Goal: Task Accomplishment & Management: Use online tool/utility

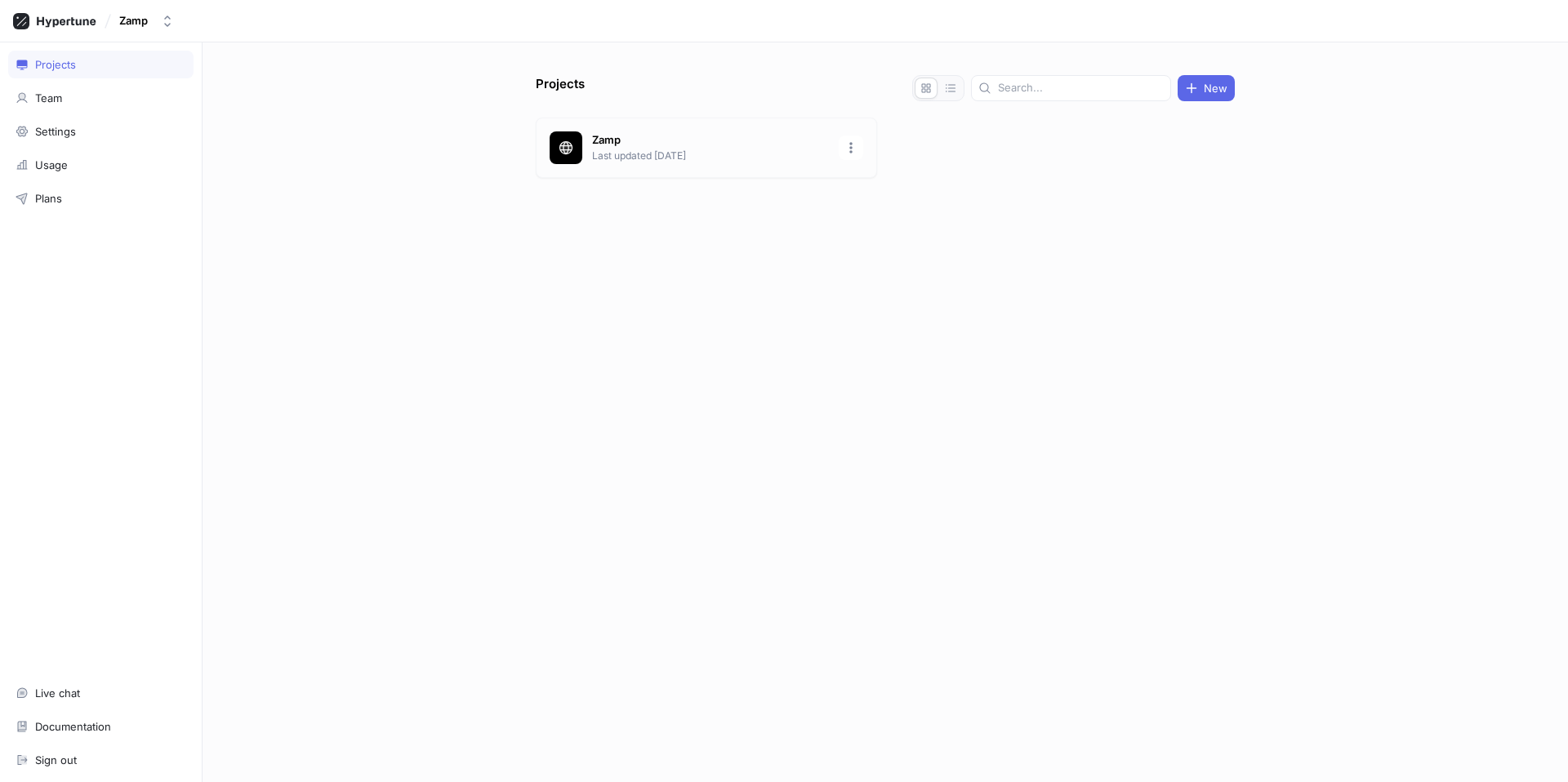
click at [615, 157] on p "Last updated [DATE]" at bounding box center [710, 156] width 236 height 15
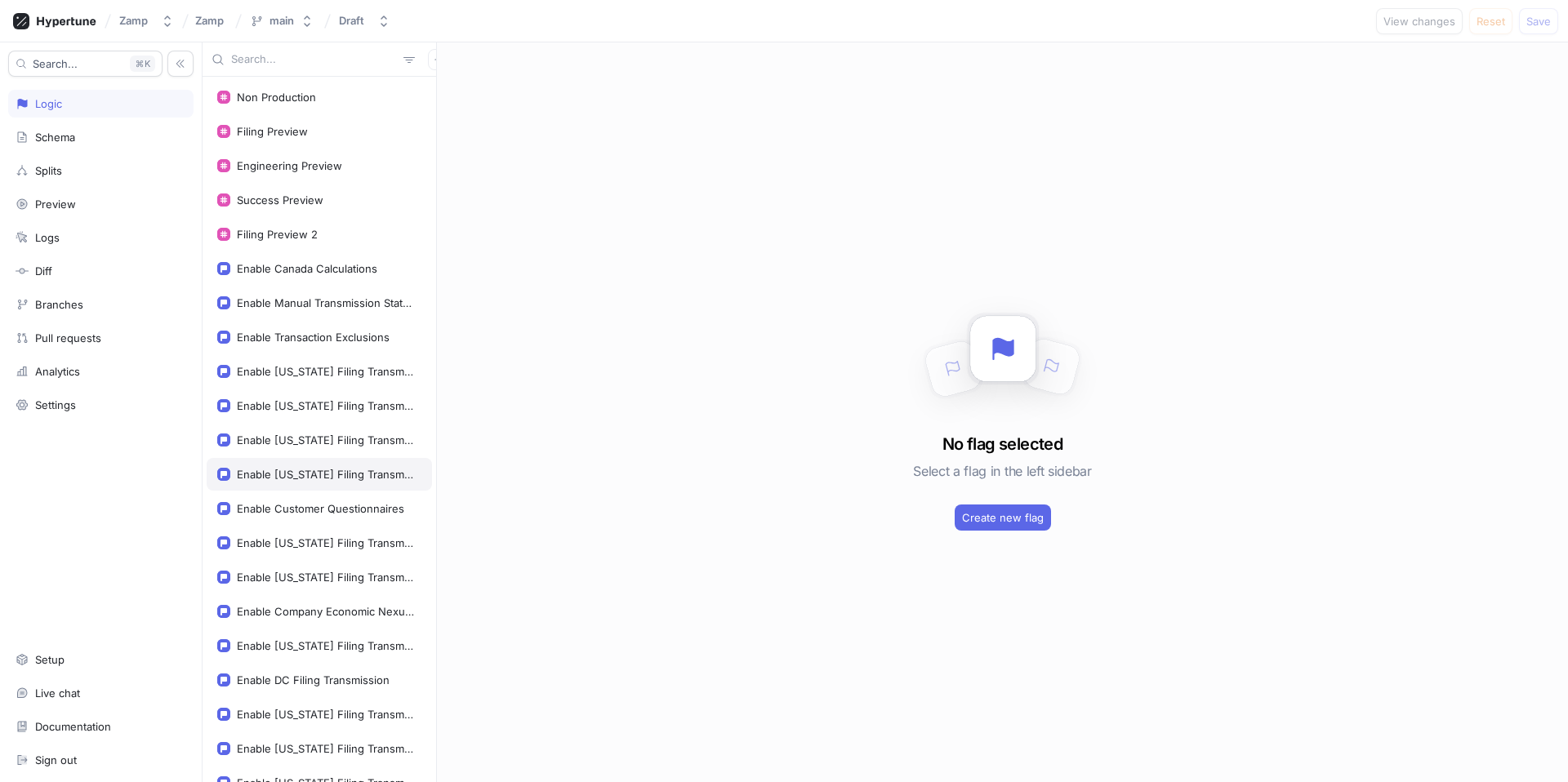
click at [319, 475] on div "Enable [US_STATE] Filing Transmission" at bounding box center [325, 474] width 178 height 13
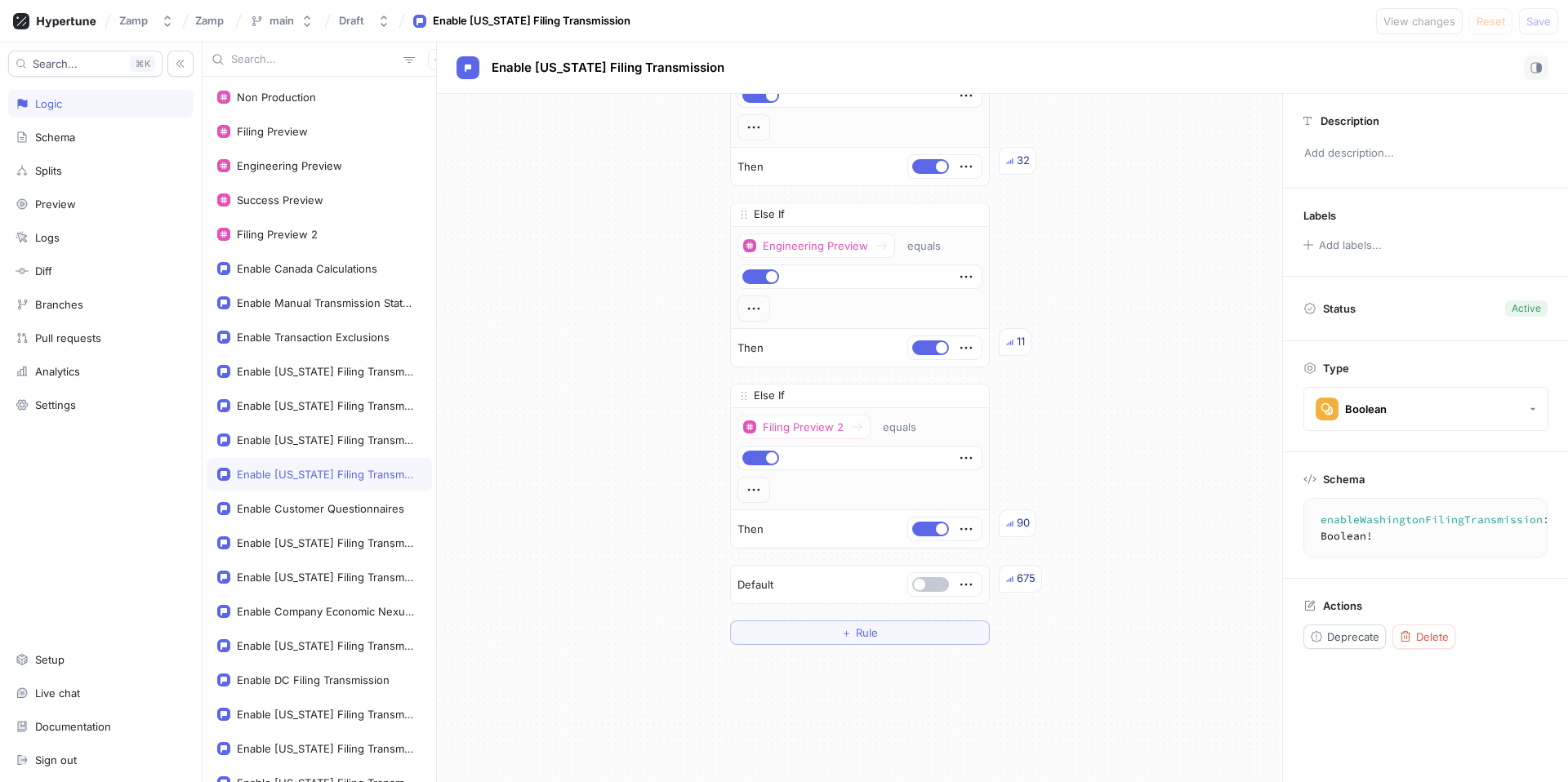
scroll to position [196, 0]
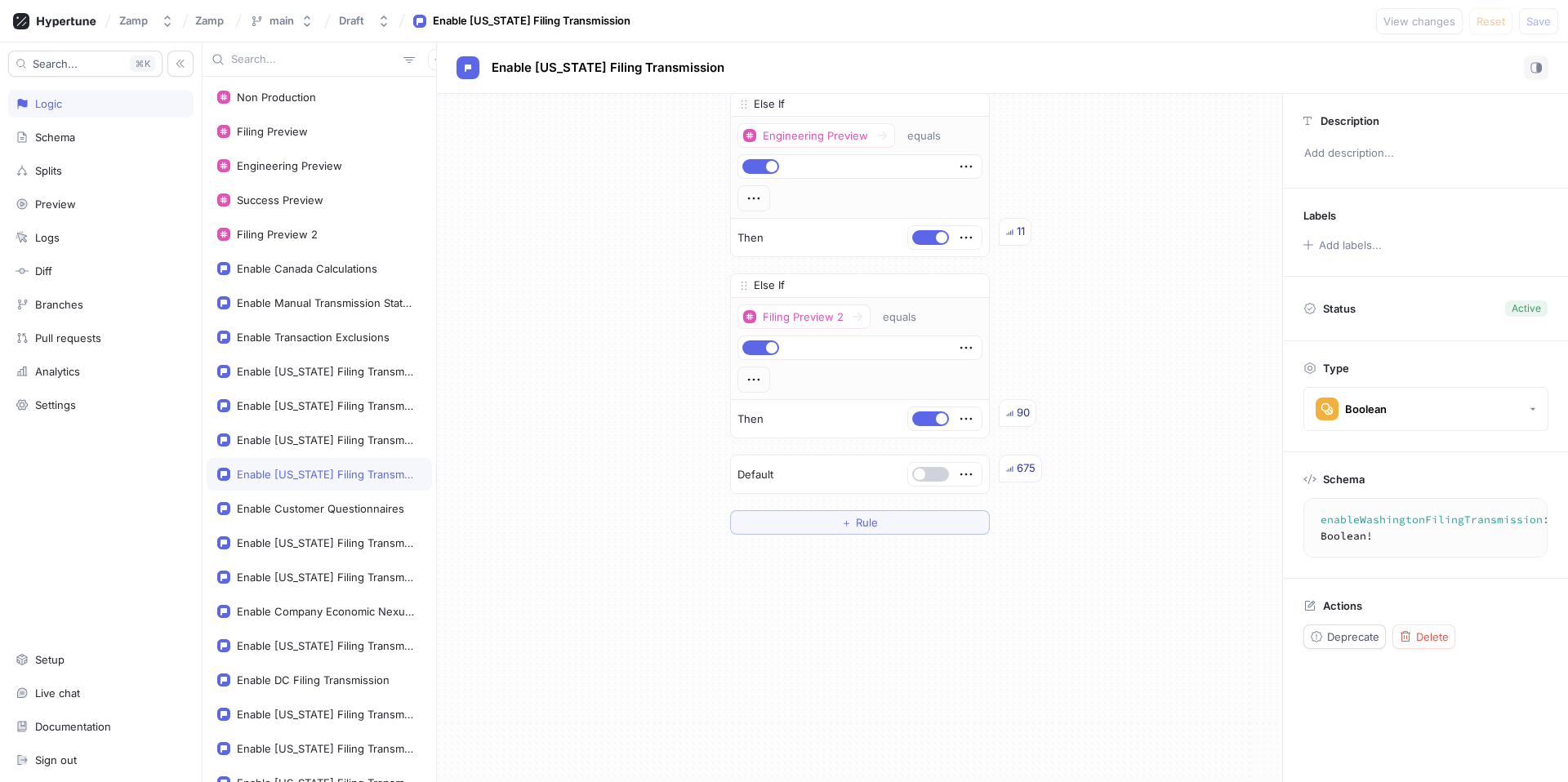
click at [923, 469] on button "button" at bounding box center [931, 474] width 37 height 15
click at [966, 291] on icon "button" at bounding box center [971, 289] width 10 height 10
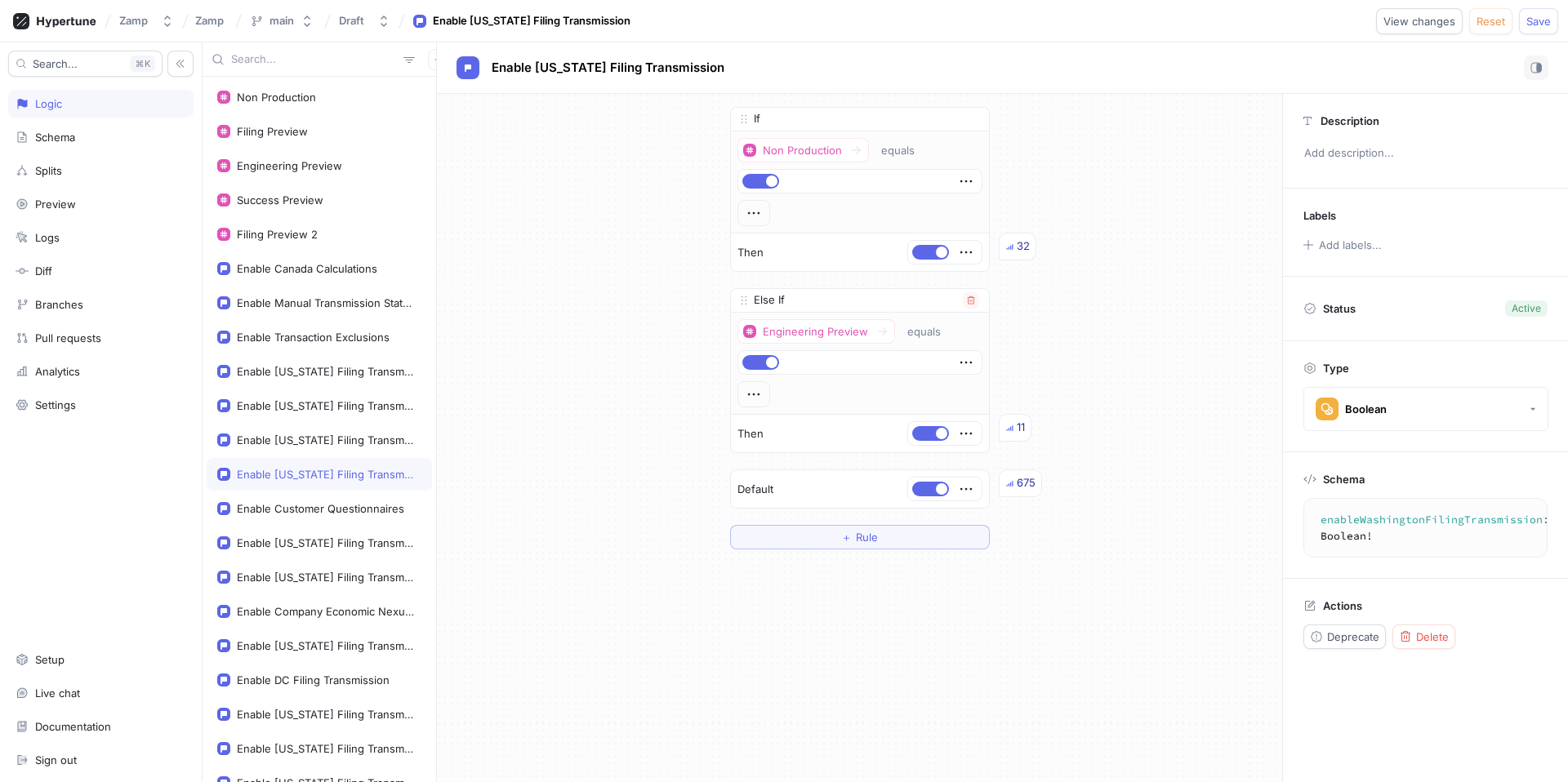
click at [962, 308] on div "Else If" at bounding box center [860, 301] width 258 height 23
click at [967, 300] on icon "button" at bounding box center [970, 301] width 8 height 8
click at [967, 119] on icon "button" at bounding box center [971, 119] width 10 height 10
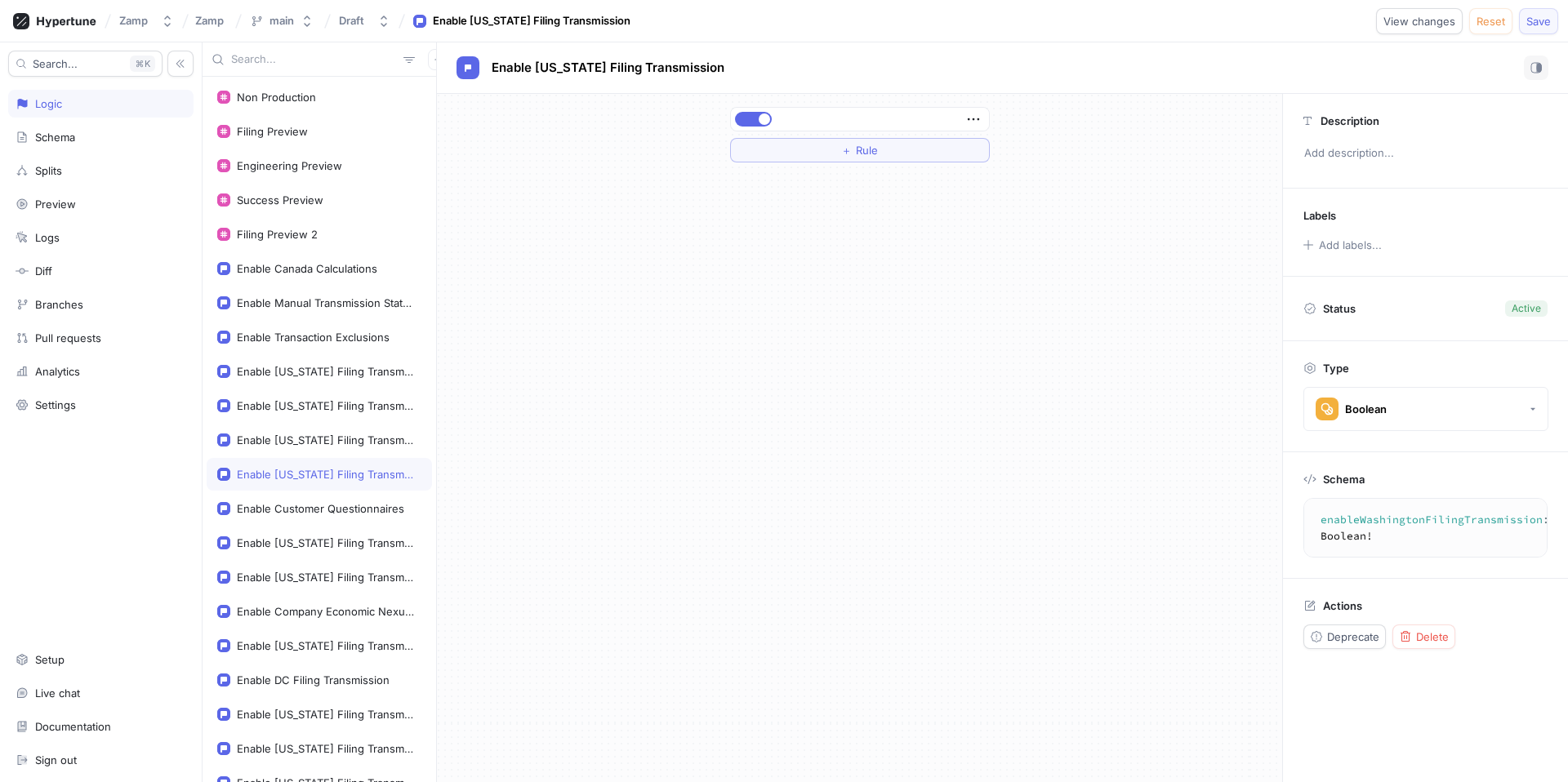
click at [1547, 25] on span "Save" at bounding box center [1538, 21] width 24 height 10
click at [323, 443] on div "Enable [US_STATE] Filing Transmission" at bounding box center [325, 440] width 178 height 13
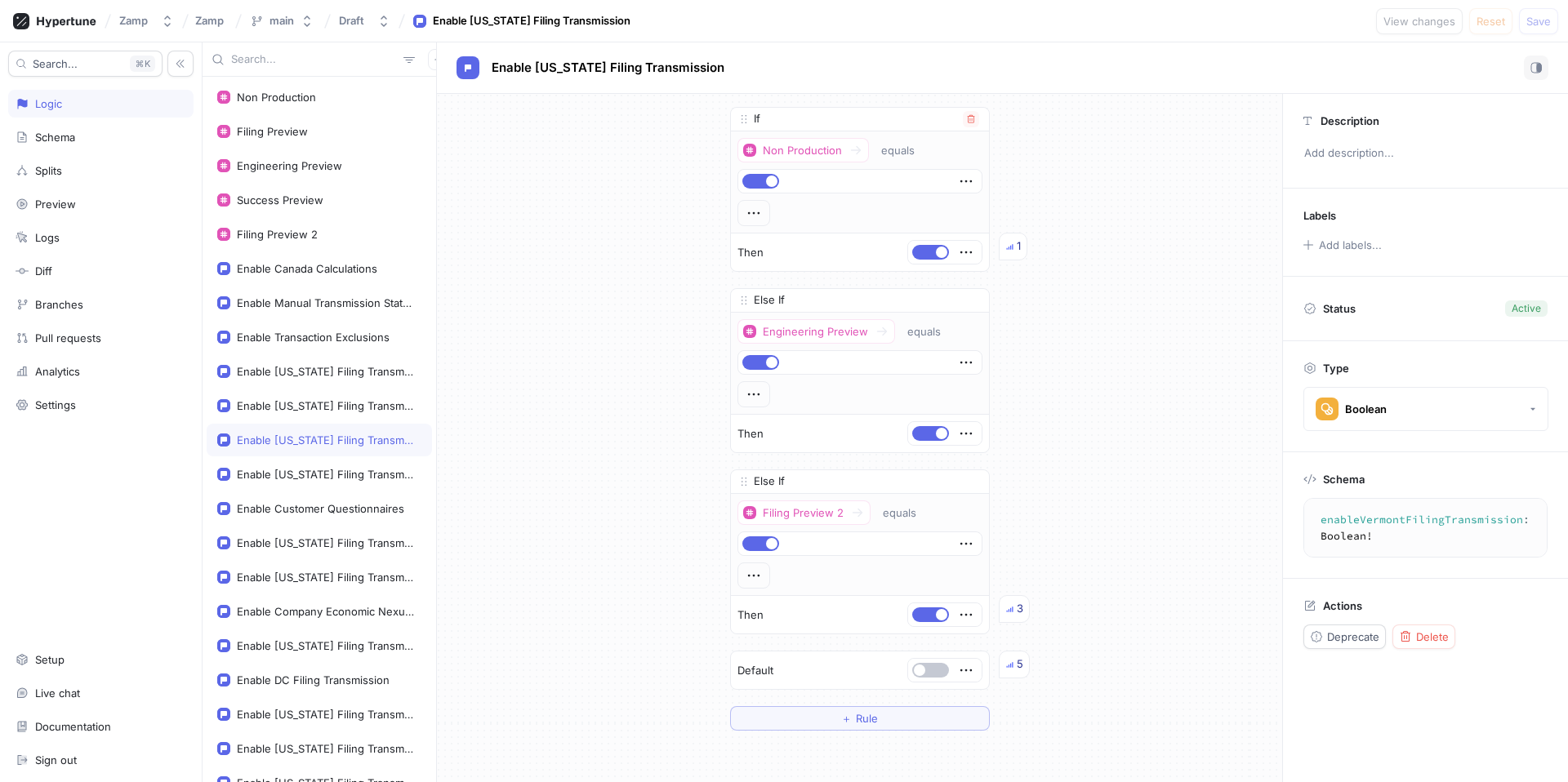
click at [955, 121] on div "If" at bounding box center [860, 120] width 258 height 23
click at [963, 121] on button "button" at bounding box center [970, 118] width 16 height 16
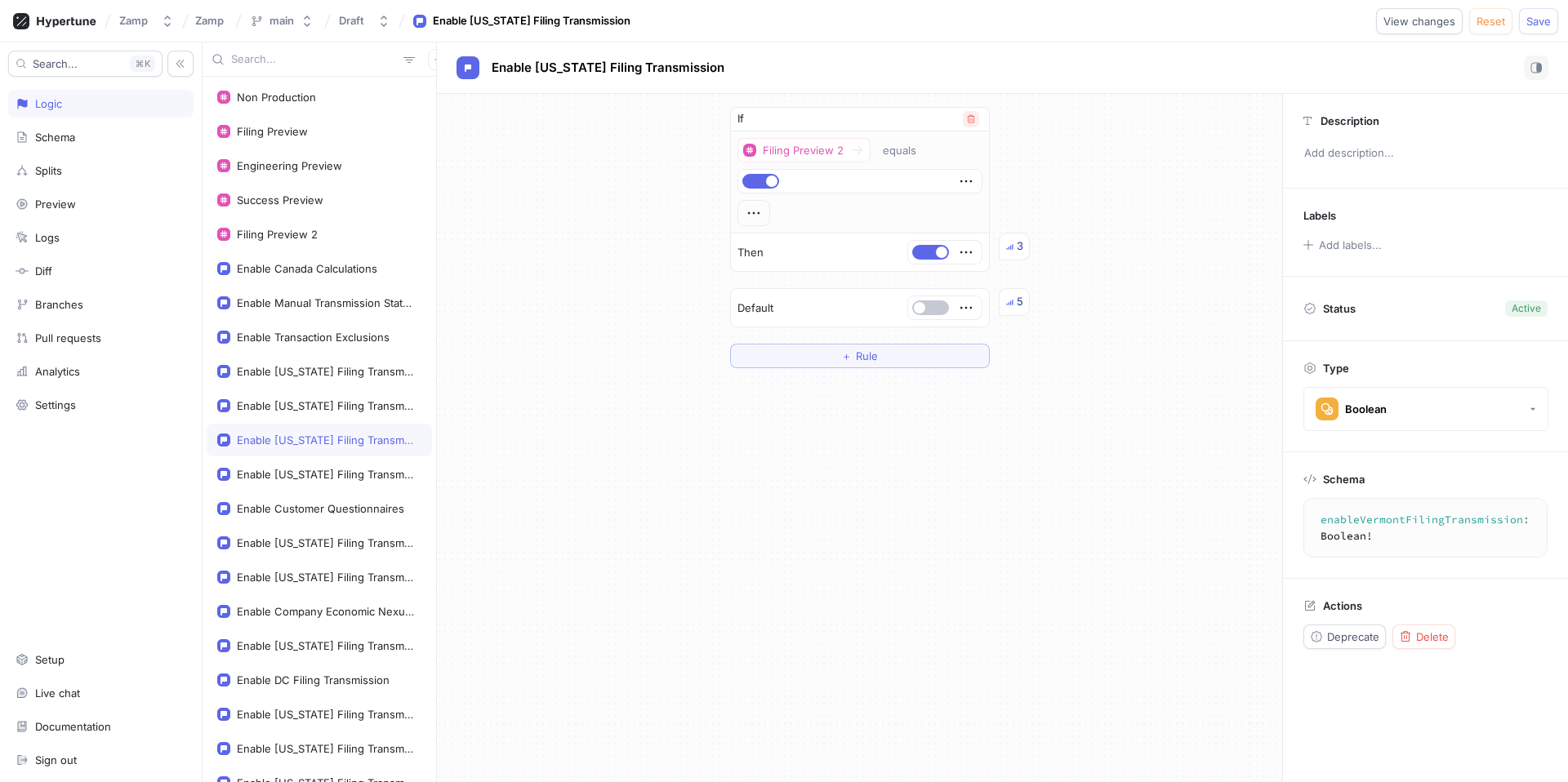
click at [968, 120] on icon "button" at bounding box center [971, 119] width 10 height 10
click at [755, 117] on button "button" at bounding box center [754, 119] width 37 height 15
click at [1551, 9] on button "Save" at bounding box center [1539, 21] width 39 height 26
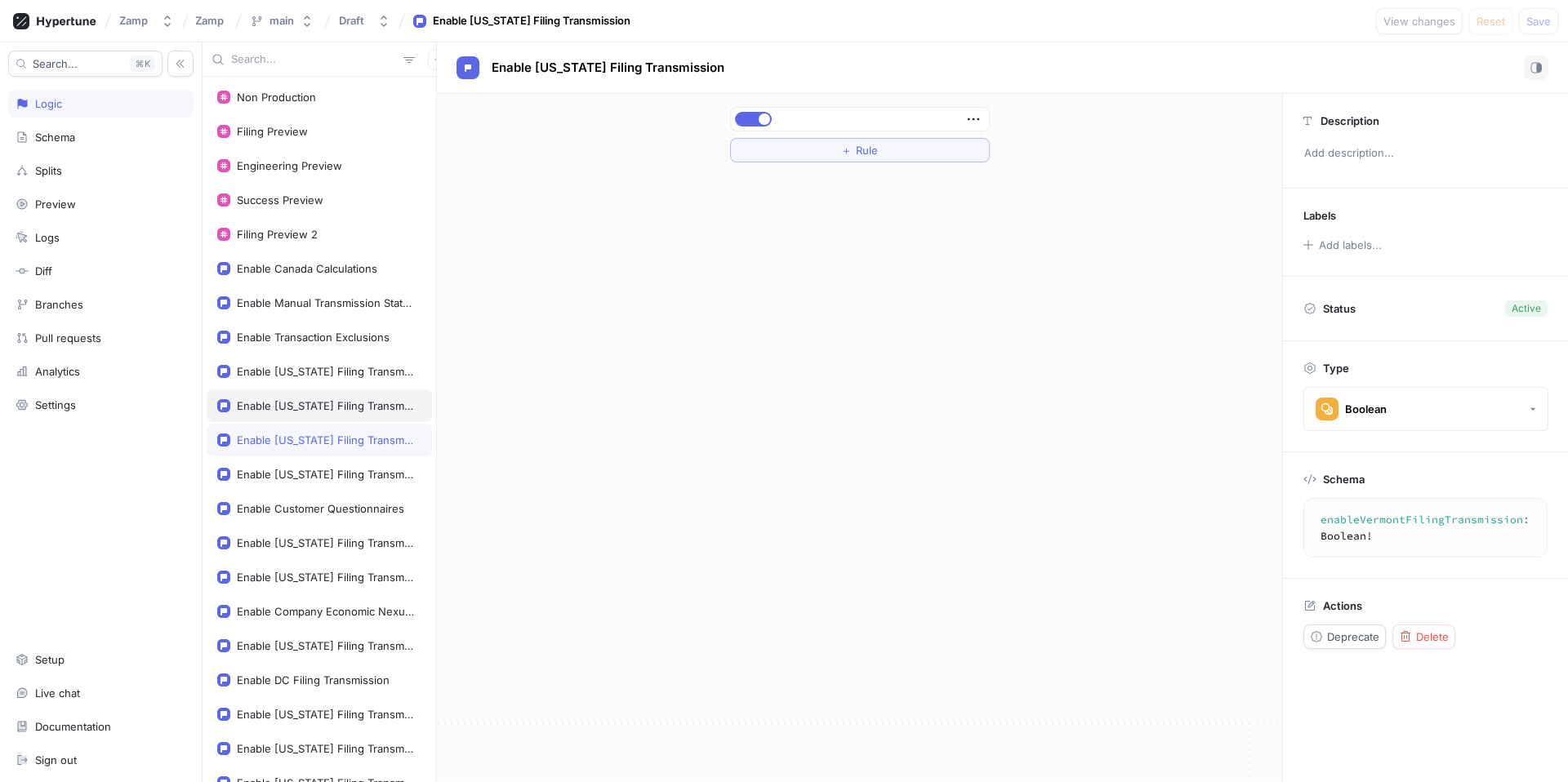
click at [330, 399] on div "Enable [US_STATE] Filing Transmission" at bounding box center [325, 406] width 178 height 13
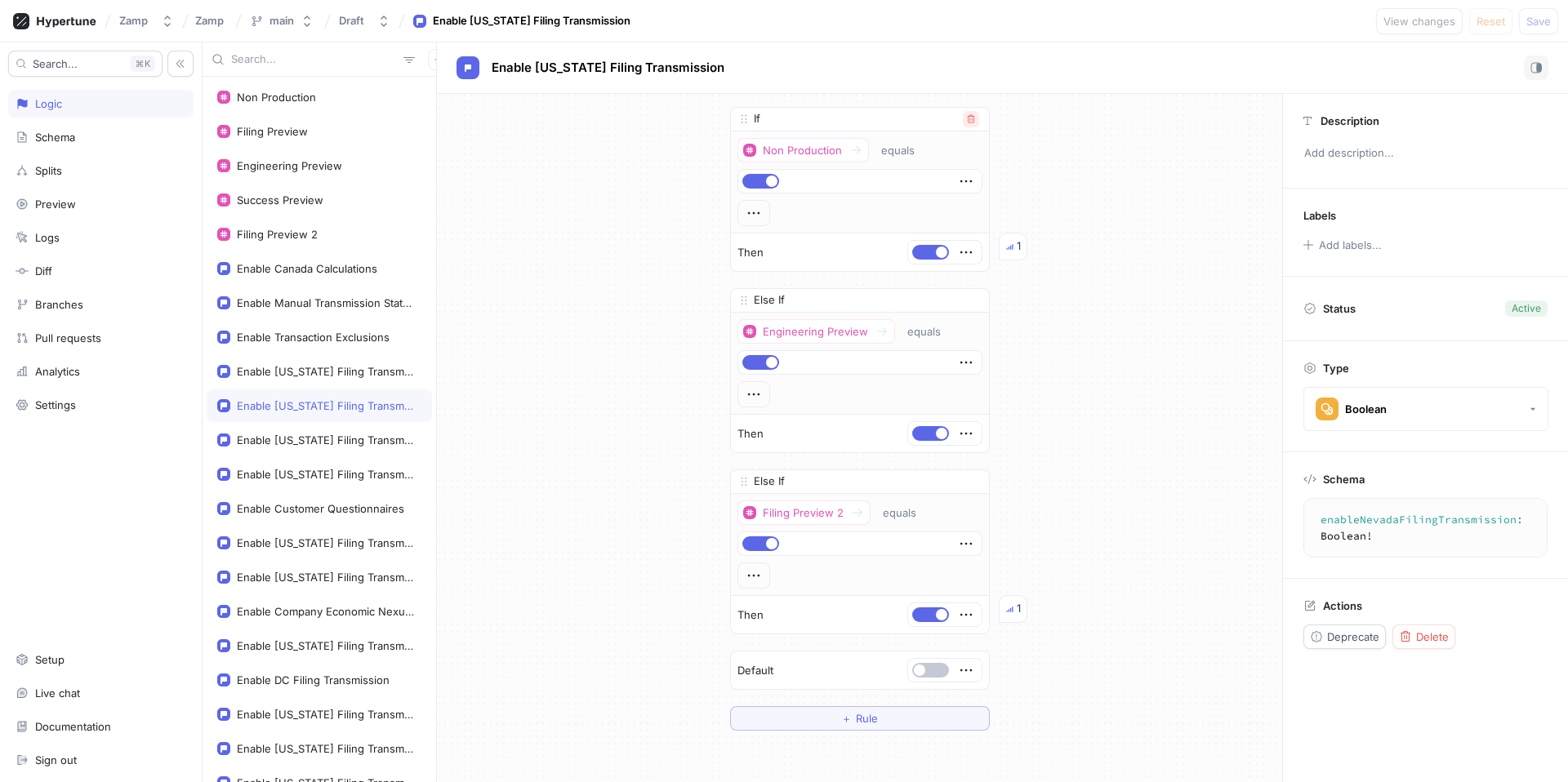
click at [968, 121] on icon "button" at bounding box center [971, 119] width 10 height 10
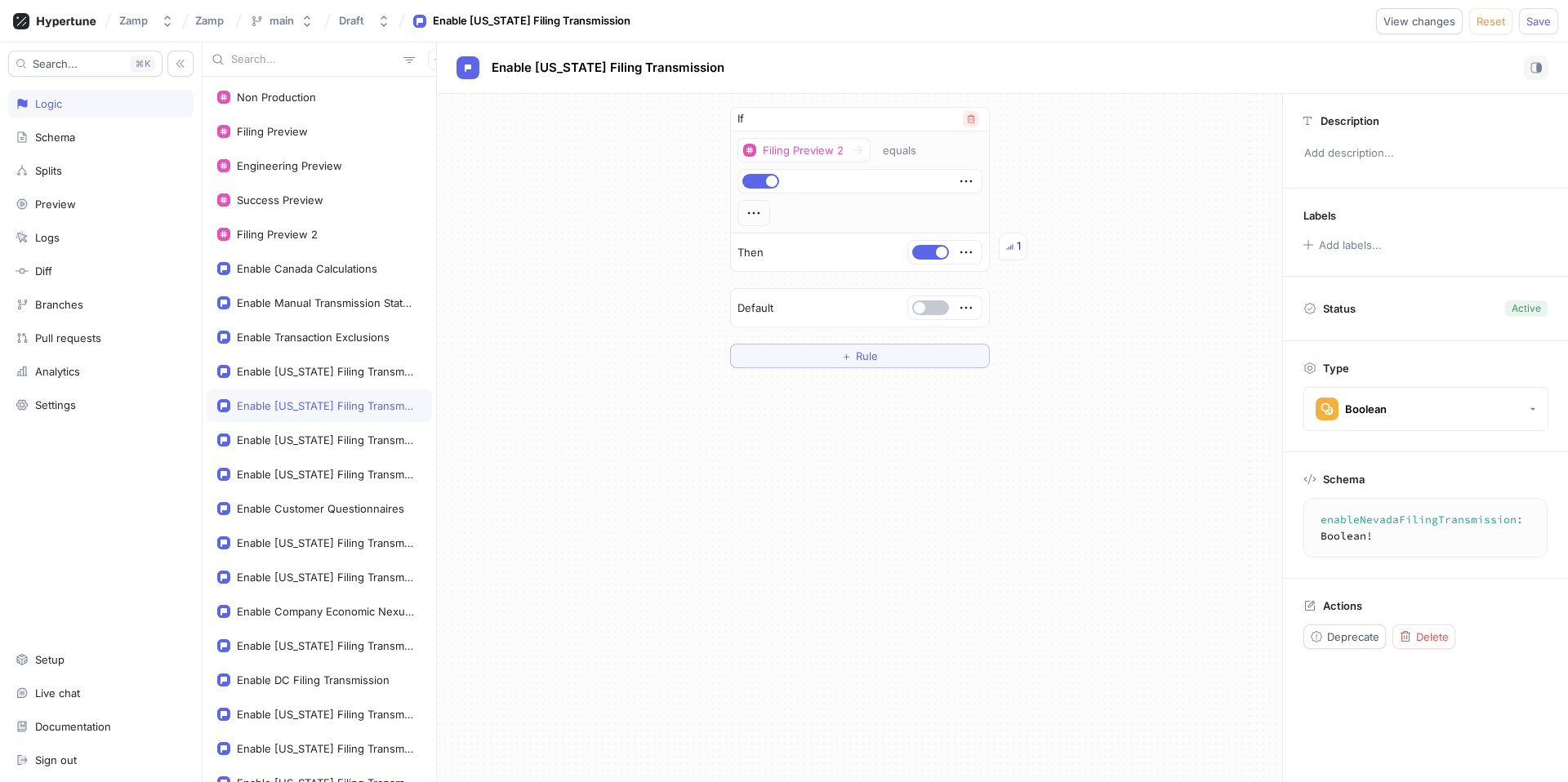
click at [968, 121] on icon "button" at bounding box center [971, 119] width 10 height 10
drag, startPoint x: 760, startPoint y: 122, endPoint x: 848, endPoint y: 122, distance: 88.0
click at [761, 122] on button "button" at bounding box center [754, 119] width 37 height 15
click at [1537, 26] on span "Save" at bounding box center [1538, 21] width 24 height 10
click at [300, 536] on div "Enable [US_STATE] Filing Transmission" at bounding box center [325, 543] width 178 height 13
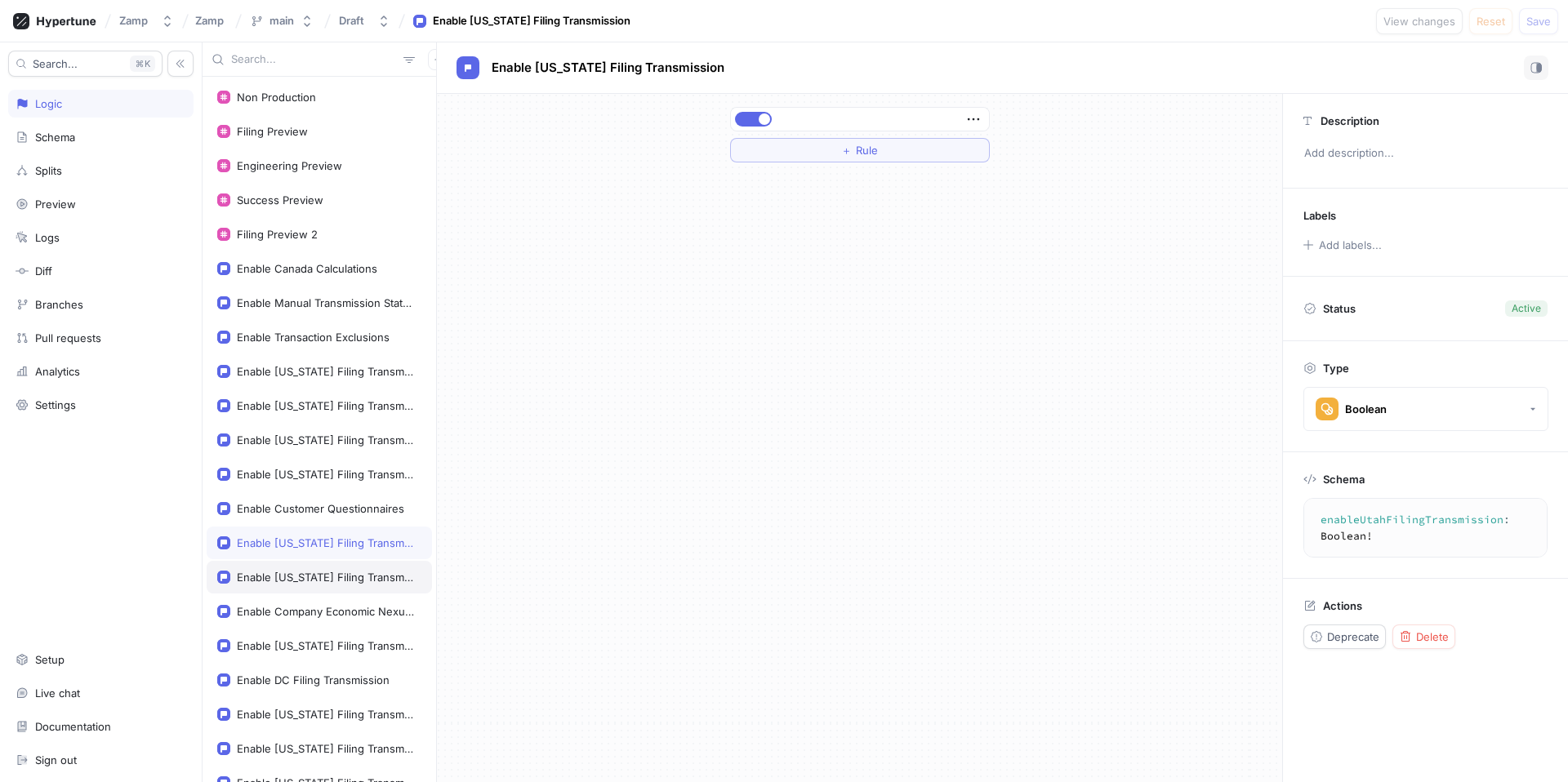
click at [303, 574] on div "Enable [US_STATE] Filing Transmission" at bounding box center [325, 577] width 178 height 13
click at [309, 603] on div "Enable Company Economic Nexus Report" at bounding box center [319, 611] width 226 height 33
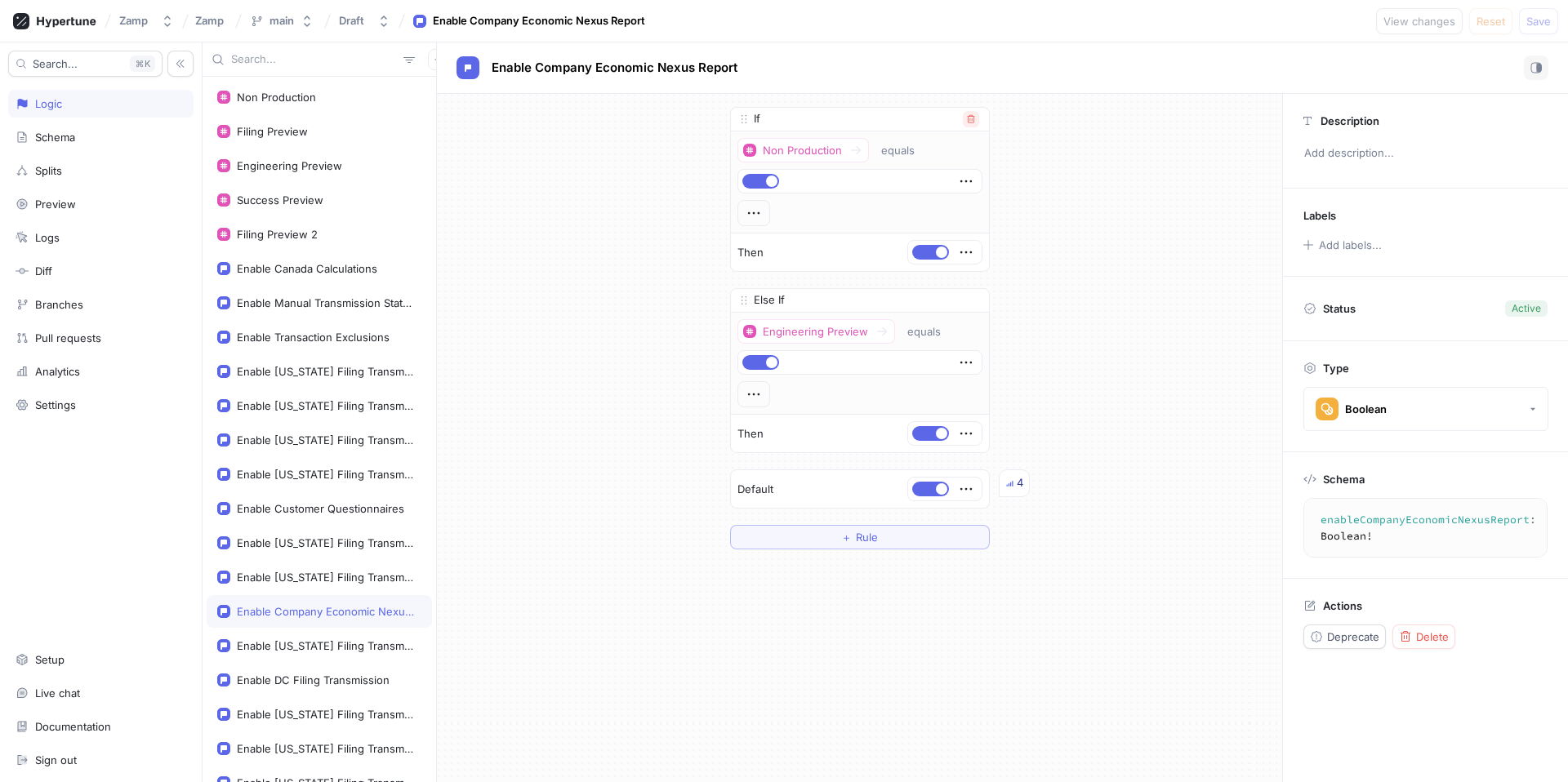
click at [968, 117] on icon "button" at bounding box center [971, 119] width 10 height 10
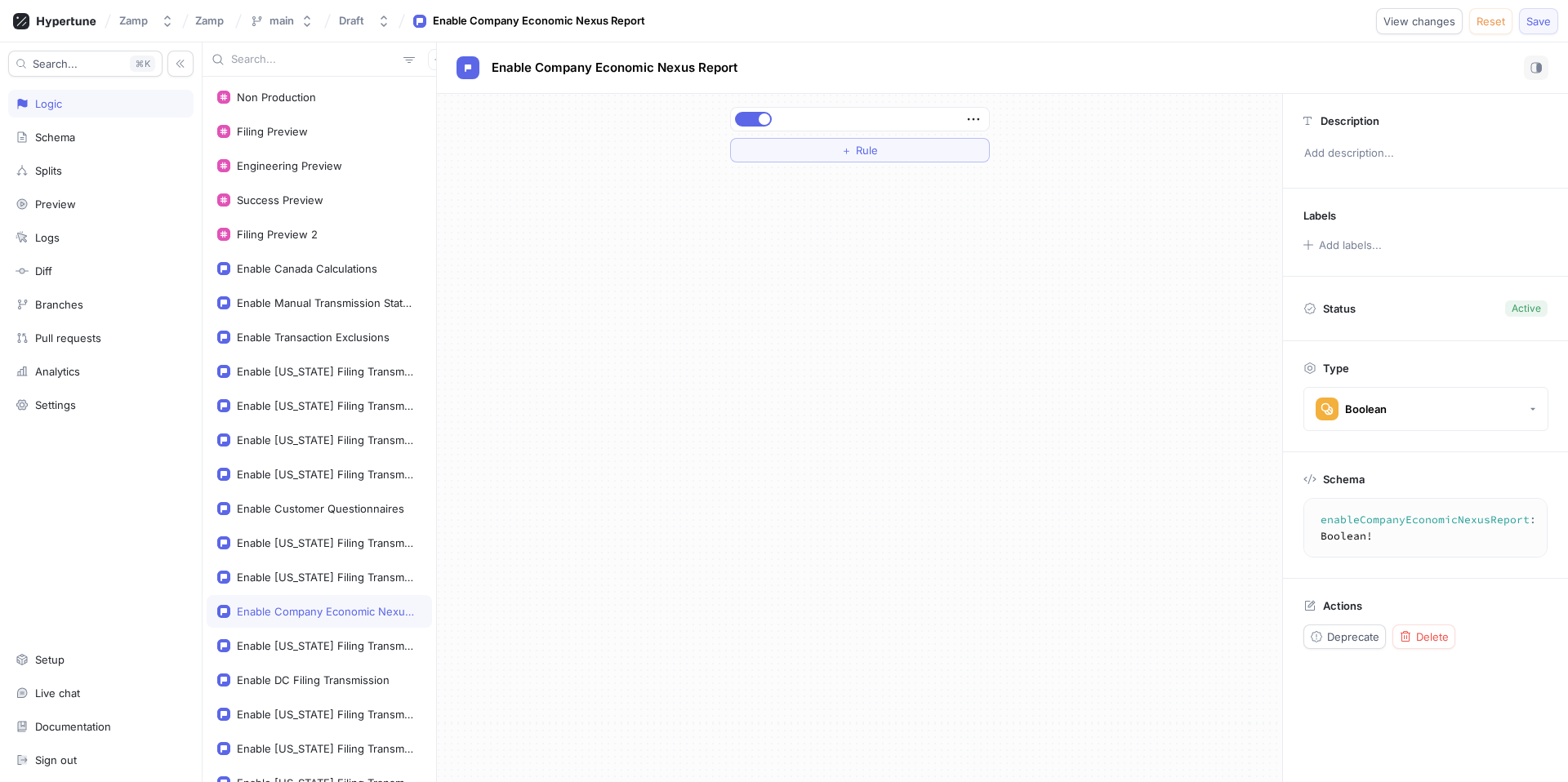
click at [1534, 20] on span "Save" at bounding box center [1538, 21] width 24 height 10
click at [331, 649] on div "Enable [US_STATE] Filing Transmission" at bounding box center [325, 646] width 178 height 13
click at [312, 682] on div "Enable DC Filing Transmission" at bounding box center [313, 680] width 153 height 13
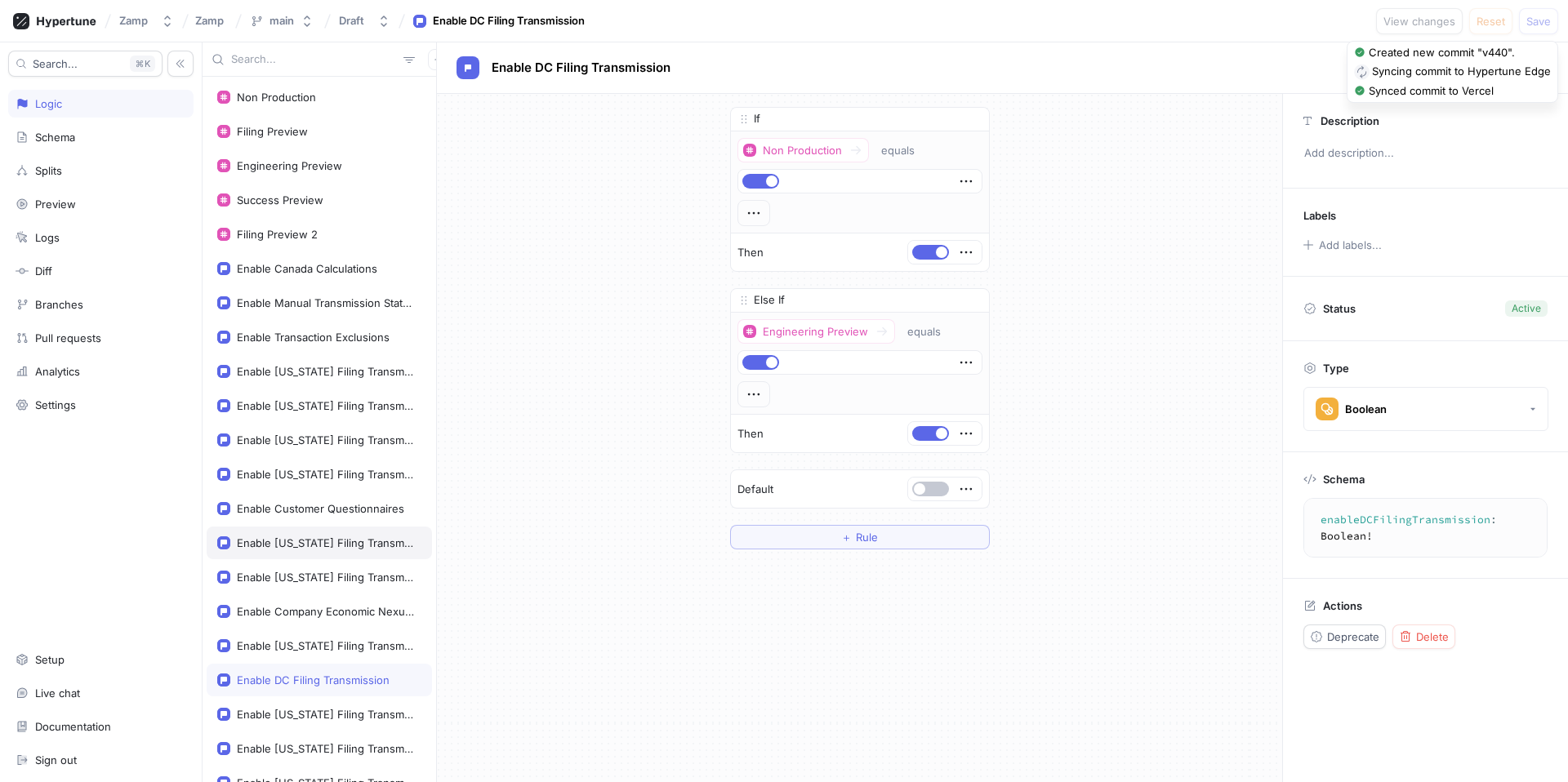
scroll to position [119, 0]
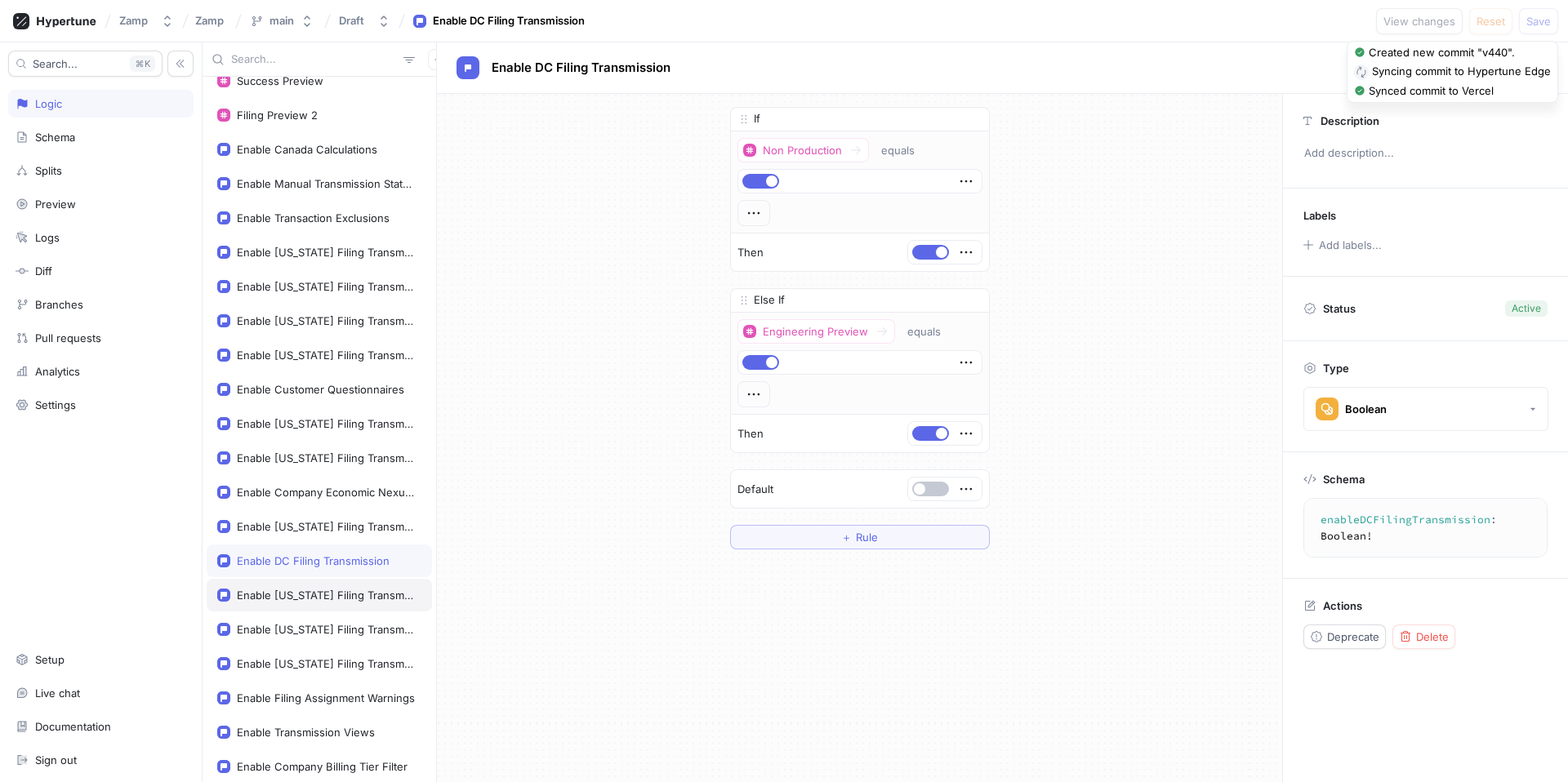
click at [319, 586] on div "Enable [US_STATE] Filing Transmission" at bounding box center [319, 595] width 226 height 33
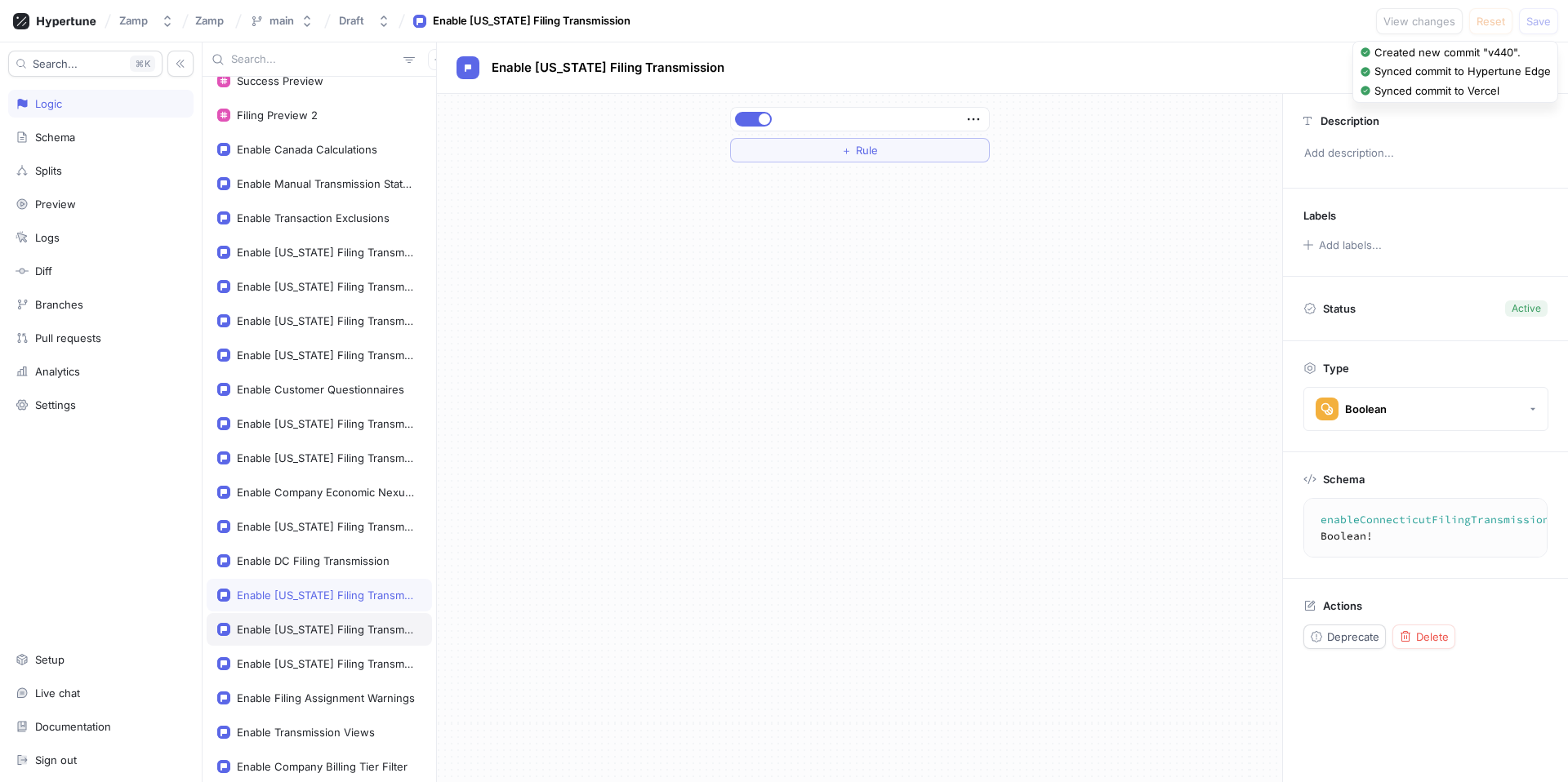
click at [323, 623] on div "Enable [US_STATE] Filing Transmission" at bounding box center [325, 629] width 178 height 13
click at [312, 660] on div "Enable [US_STATE] Filing Transmission" at bounding box center [325, 664] width 178 height 13
click at [309, 691] on div "Enable Filing Assignment Warnings" at bounding box center [325, 698] width 178 height 13
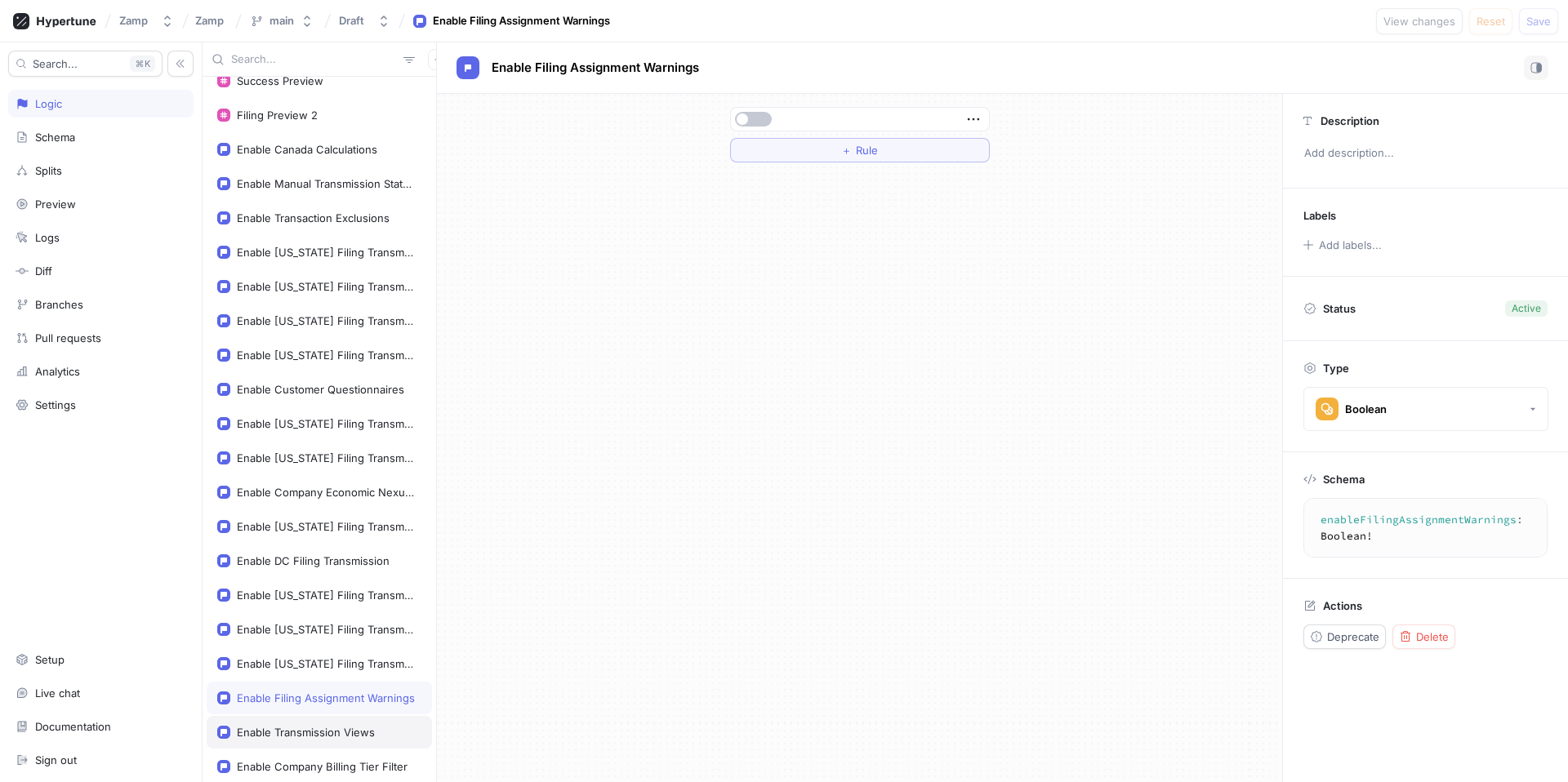
click at [307, 728] on div "Enable Transmission Views" at bounding box center [305, 733] width 138 height 13
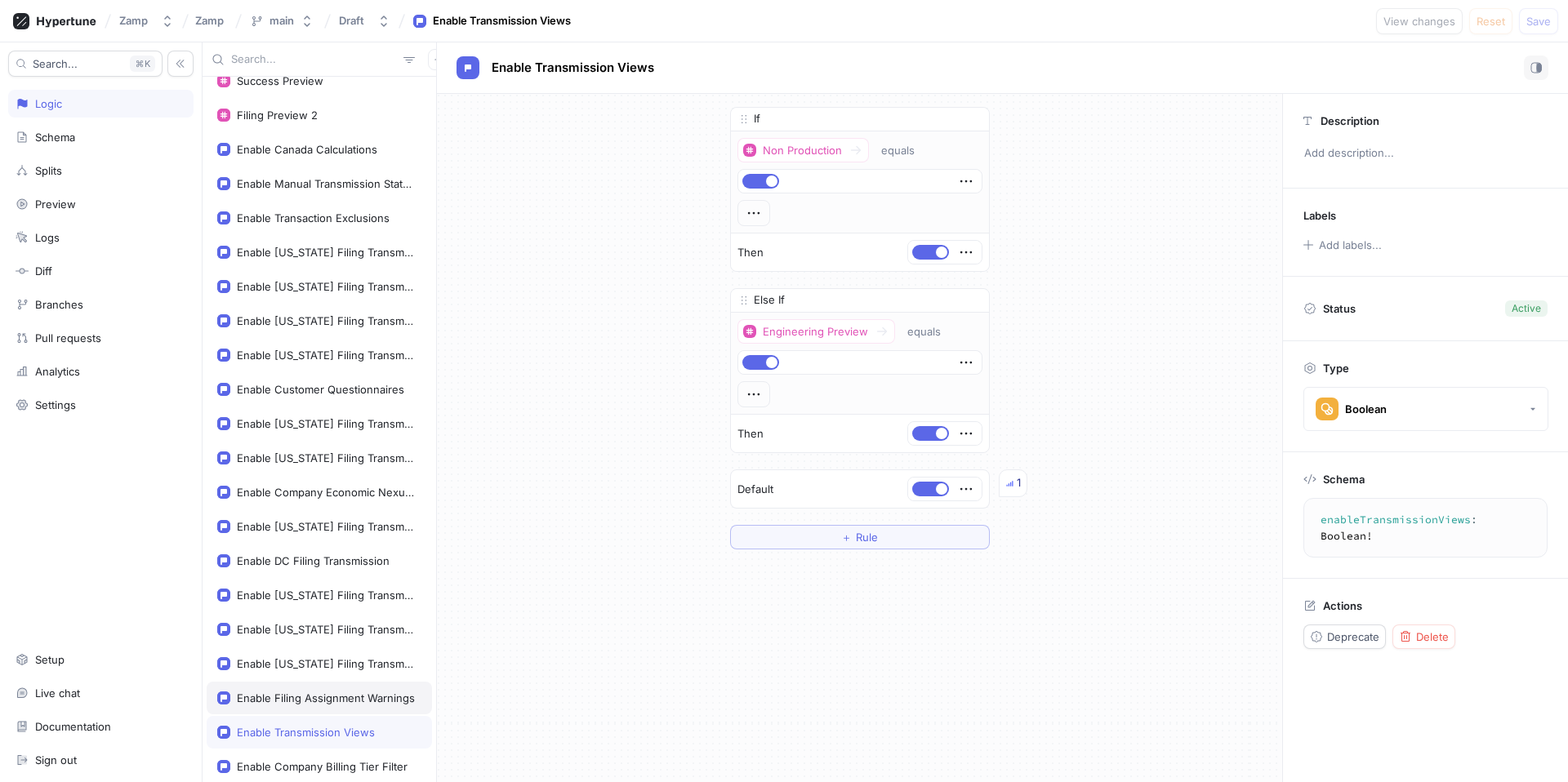
click at [311, 703] on div "Enable Filing Assignment Warnings" at bounding box center [325, 698] width 178 height 13
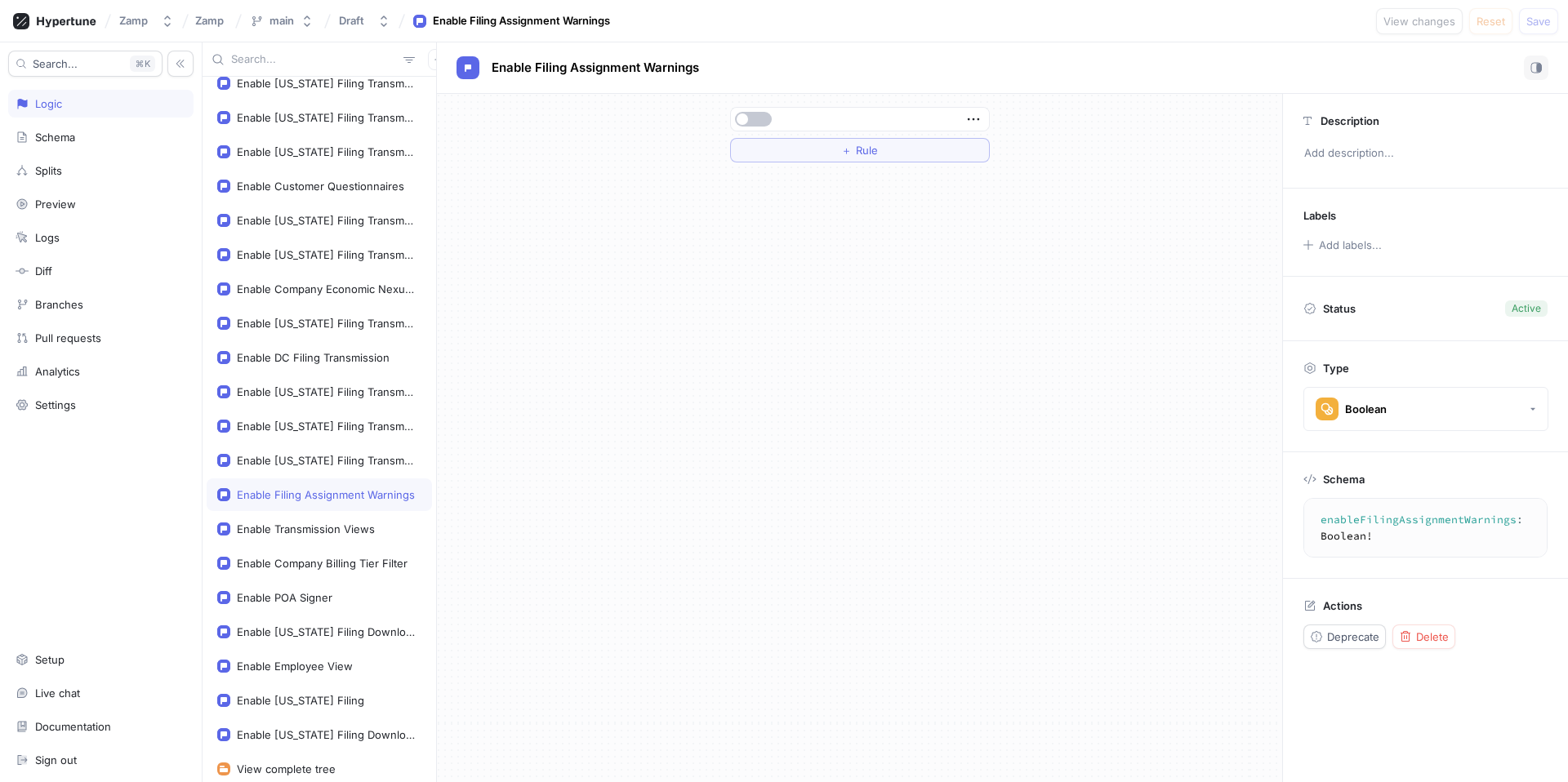
scroll to position [329, 0]
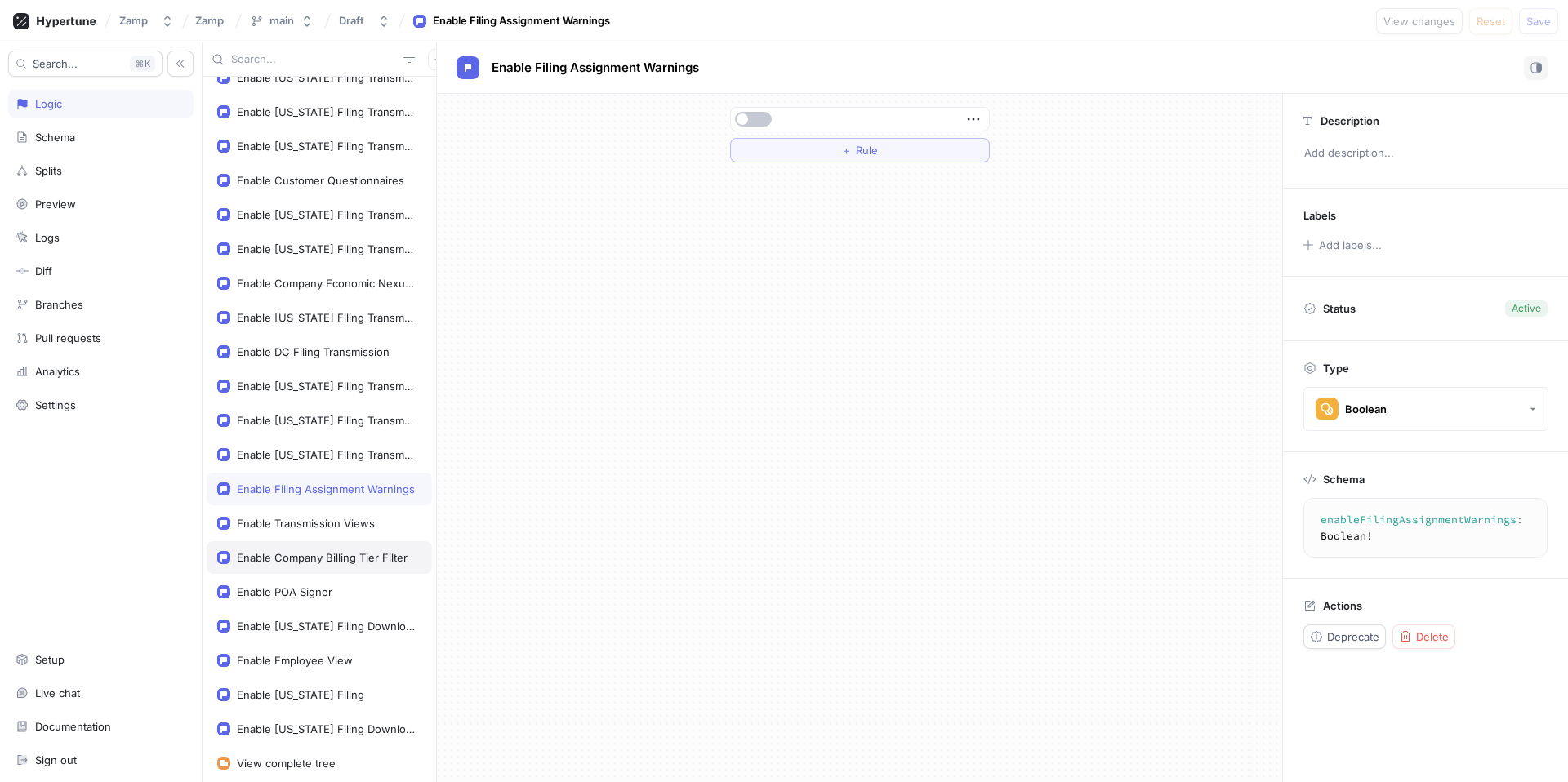
click at [295, 546] on div "Enable Company Billing Tier Filter" at bounding box center [319, 557] width 226 height 33
click at [296, 602] on div "Enable POA Signer" at bounding box center [319, 592] width 226 height 33
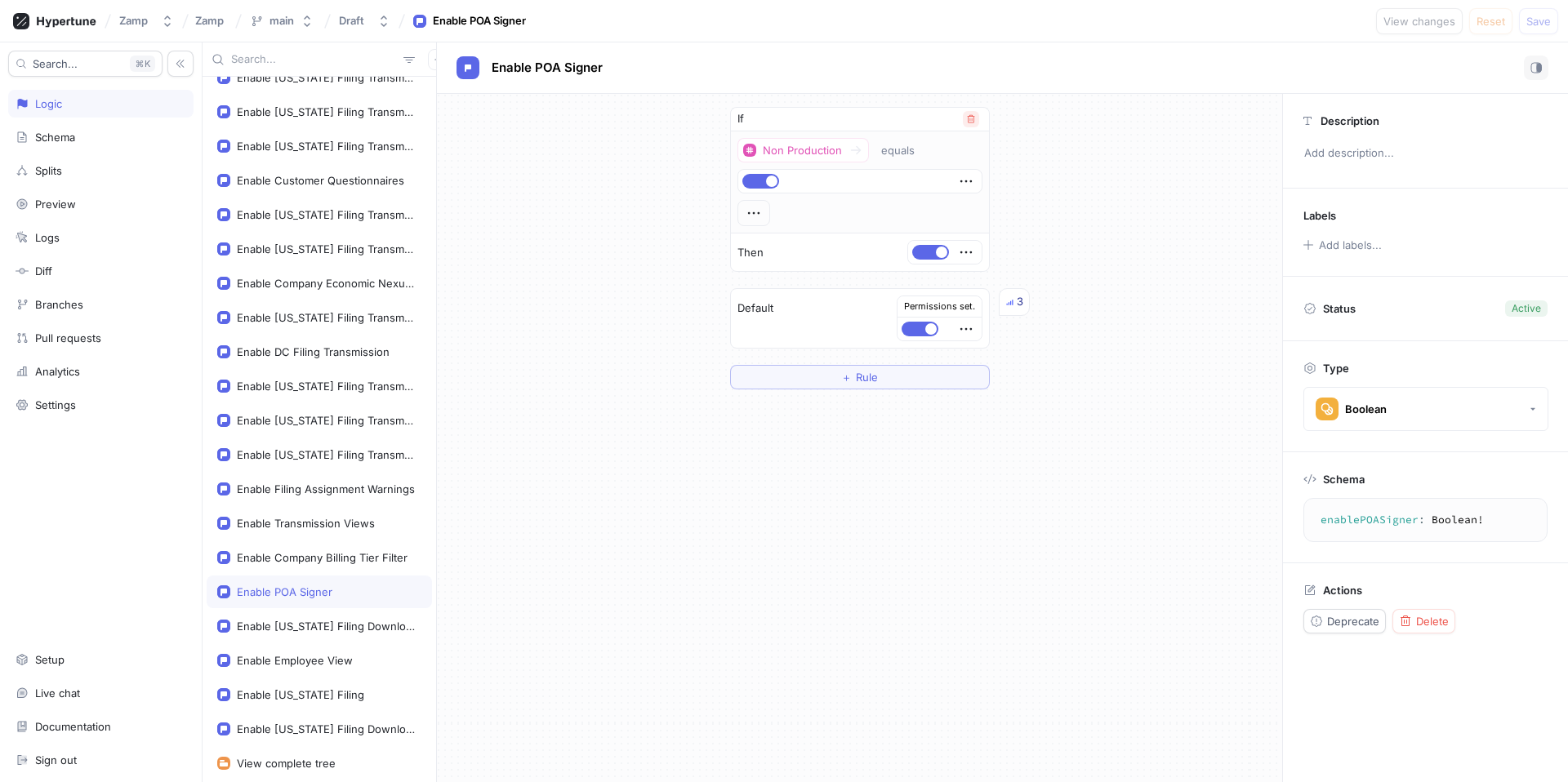
click at [967, 117] on icon "button" at bounding box center [971, 119] width 10 height 10
click at [1540, 26] on span "Save" at bounding box center [1538, 21] width 24 height 10
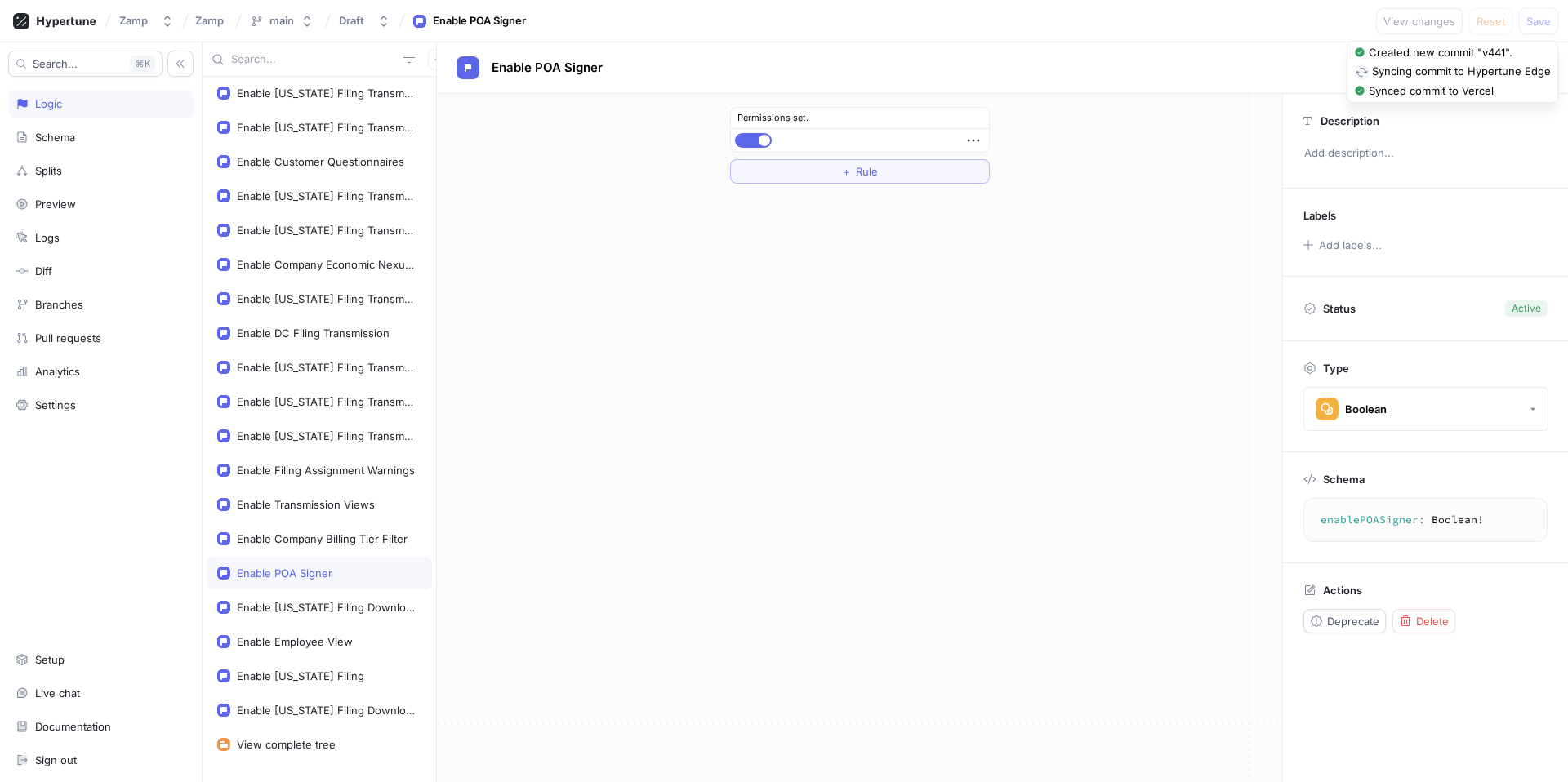
scroll to position [378, 0]
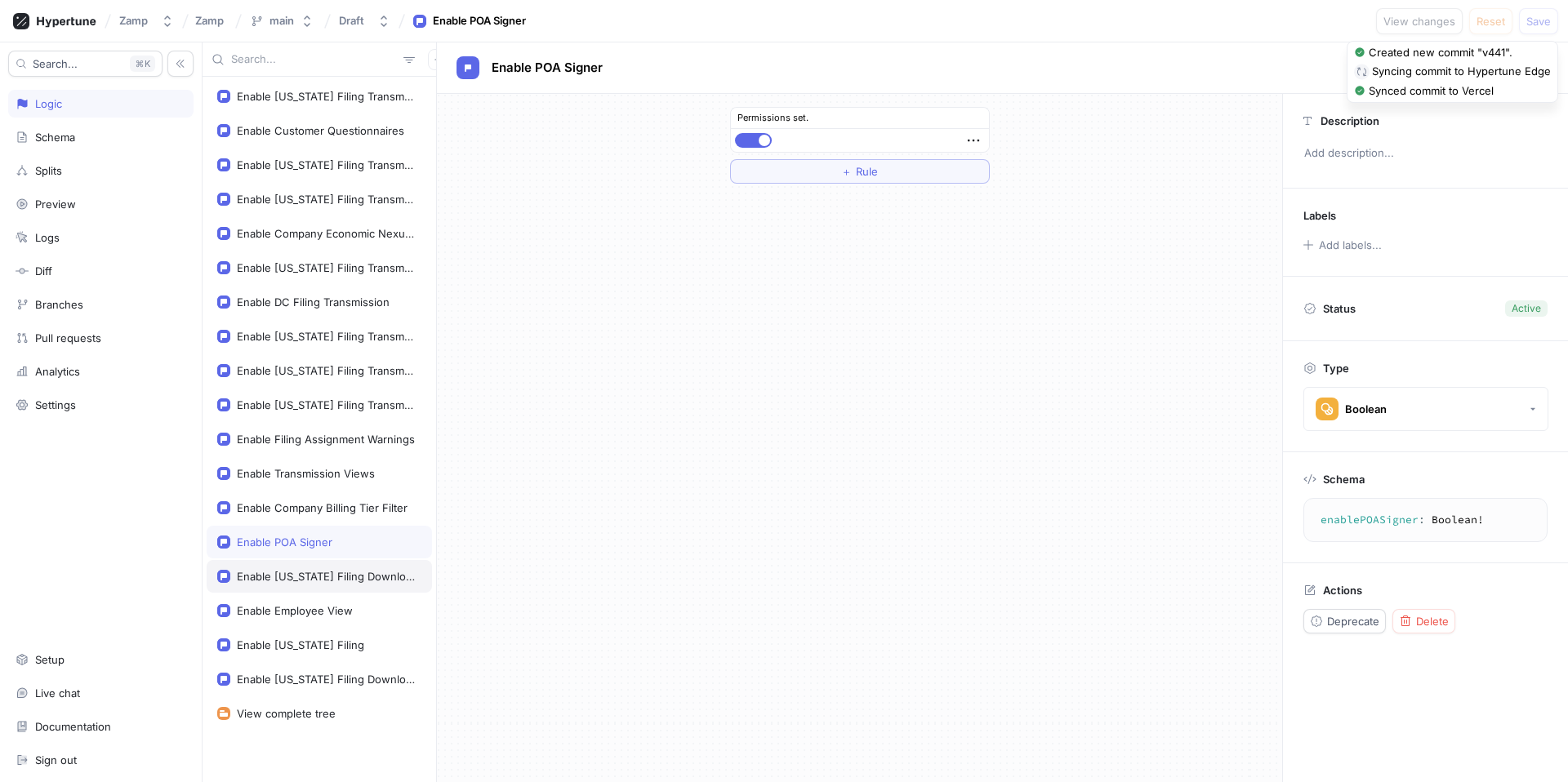
click at [309, 577] on div "Enable [US_STATE] Filing Download" at bounding box center [325, 577] width 178 height 13
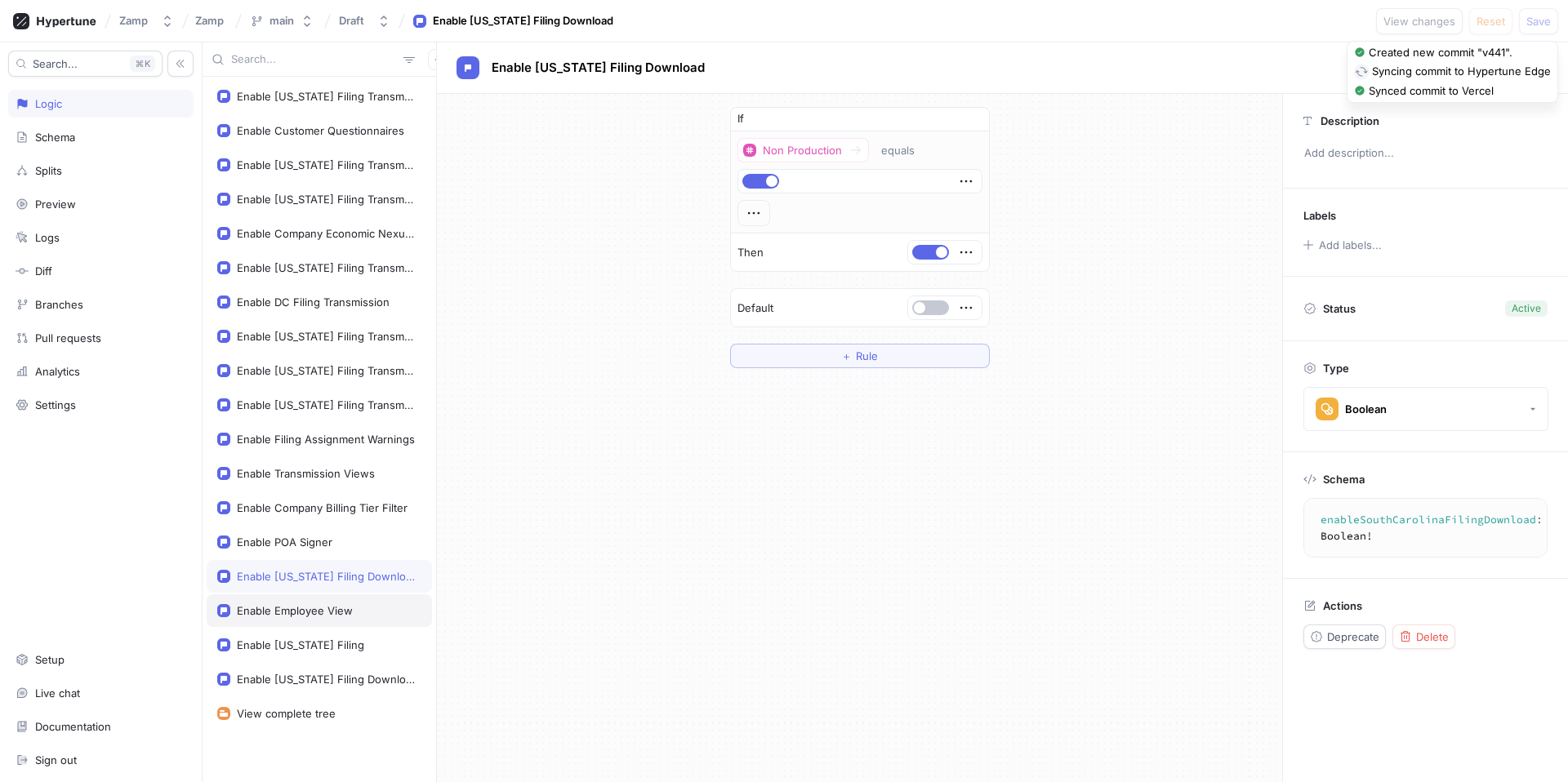
click at [317, 609] on div "Enable Employee View" at bounding box center [294, 611] width 116 height 13
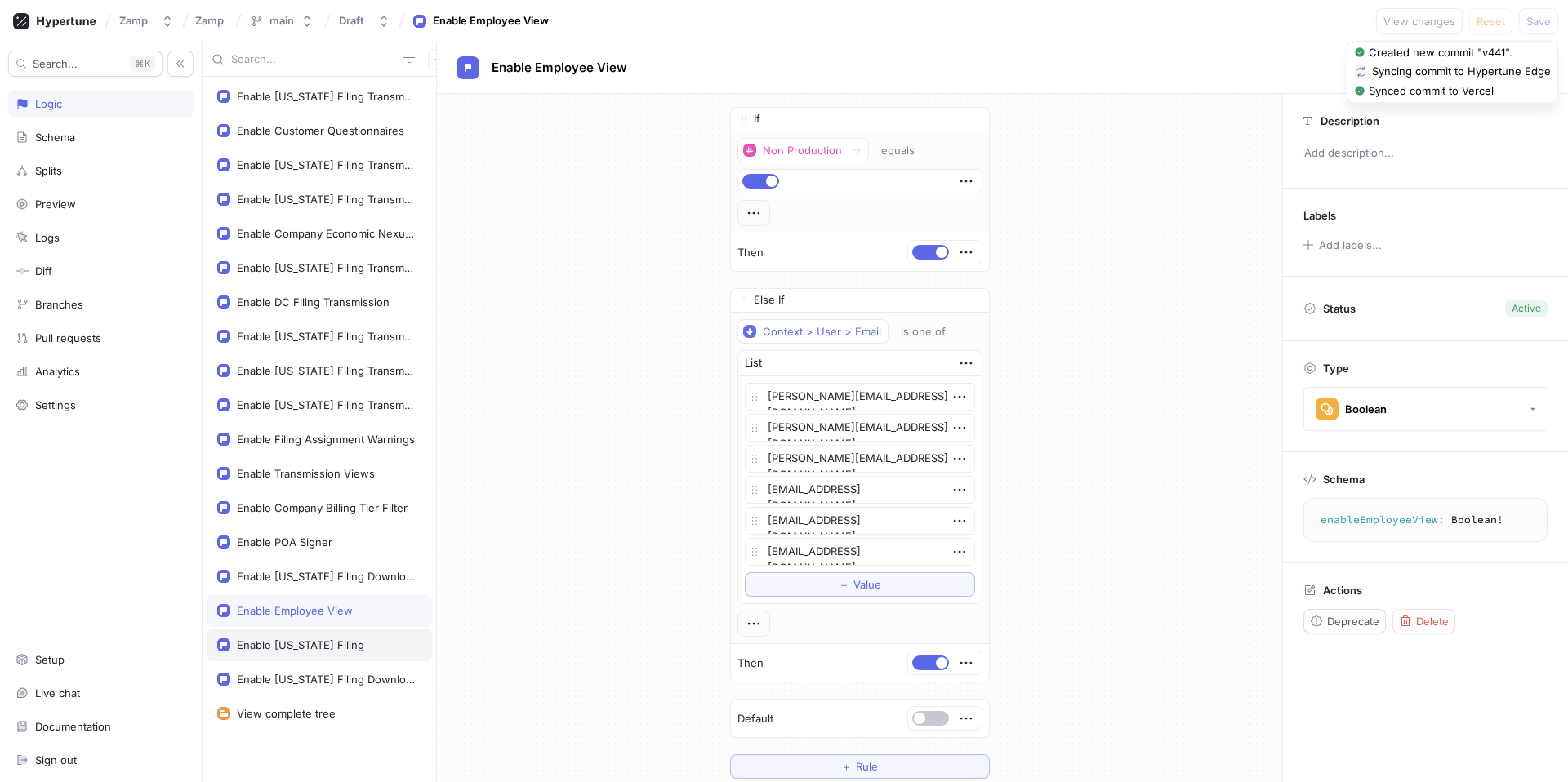
click at [319, 634] on div "Enable [US_STATE] Filing" at bounding box center [319, 645] width 226 height 33
type textarea "enableNorthCarolinaFiling: Boolean!"
type textarea "x"
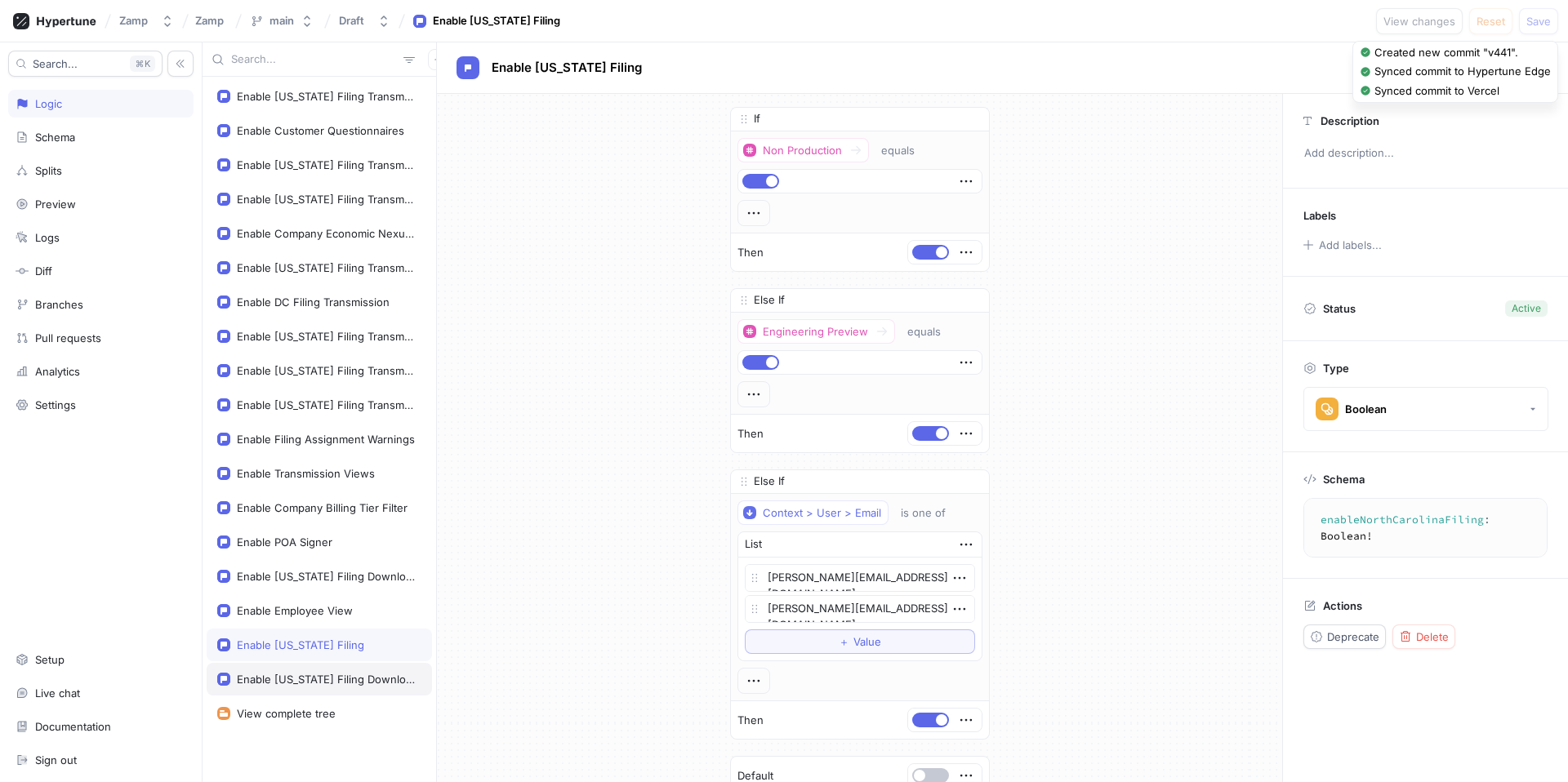
click at [316, 678] on div "Enable [US_STATE] Filing Download" at bounding box center [325, 680] width 178 height 13
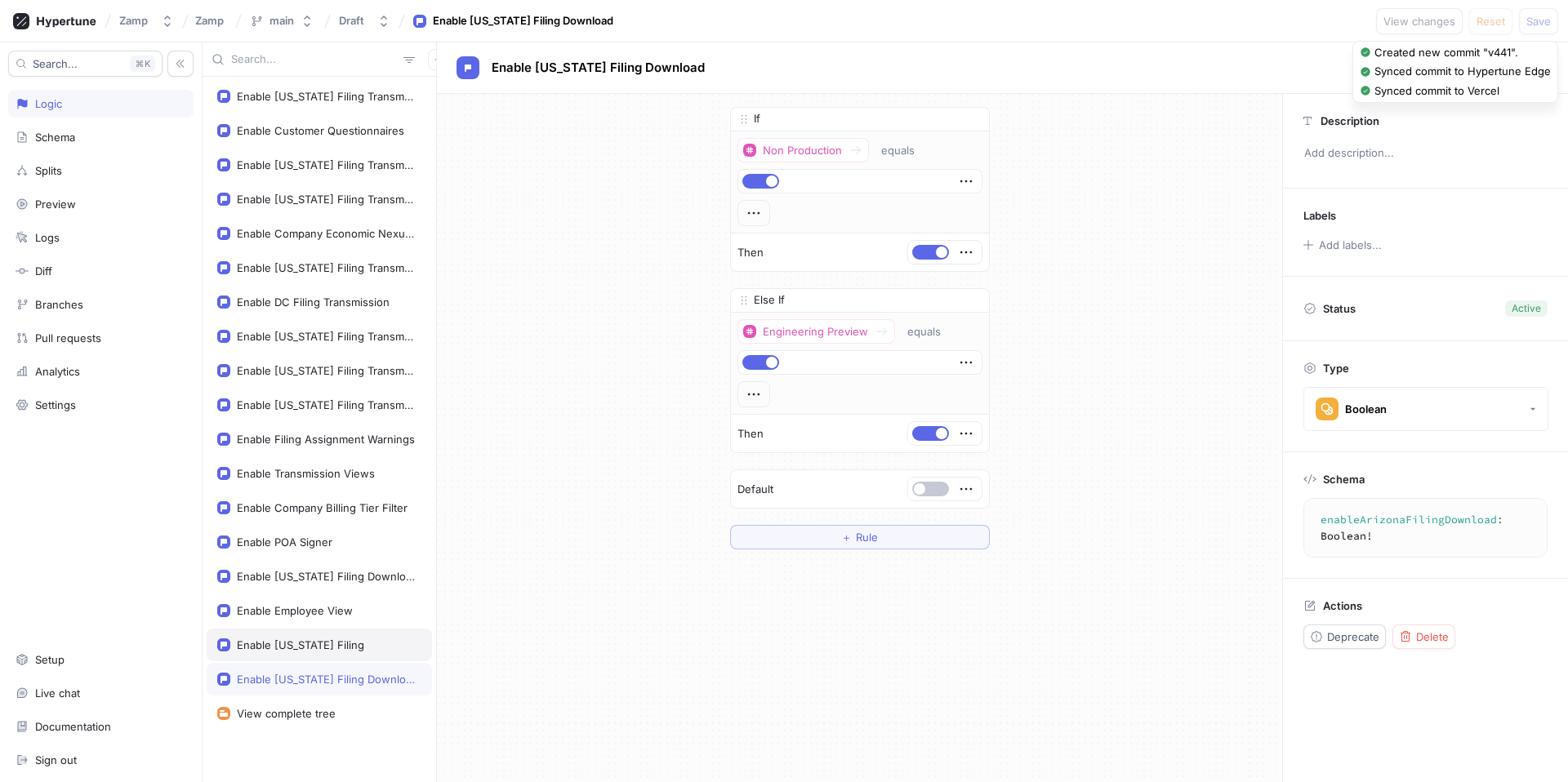
click at [321, 657] on div "Enable [US_STATE] Filing" at bounding box center [319, 645] width 226 height 33
type textarea "enableNorthCarolinaFiling: Boolean!"
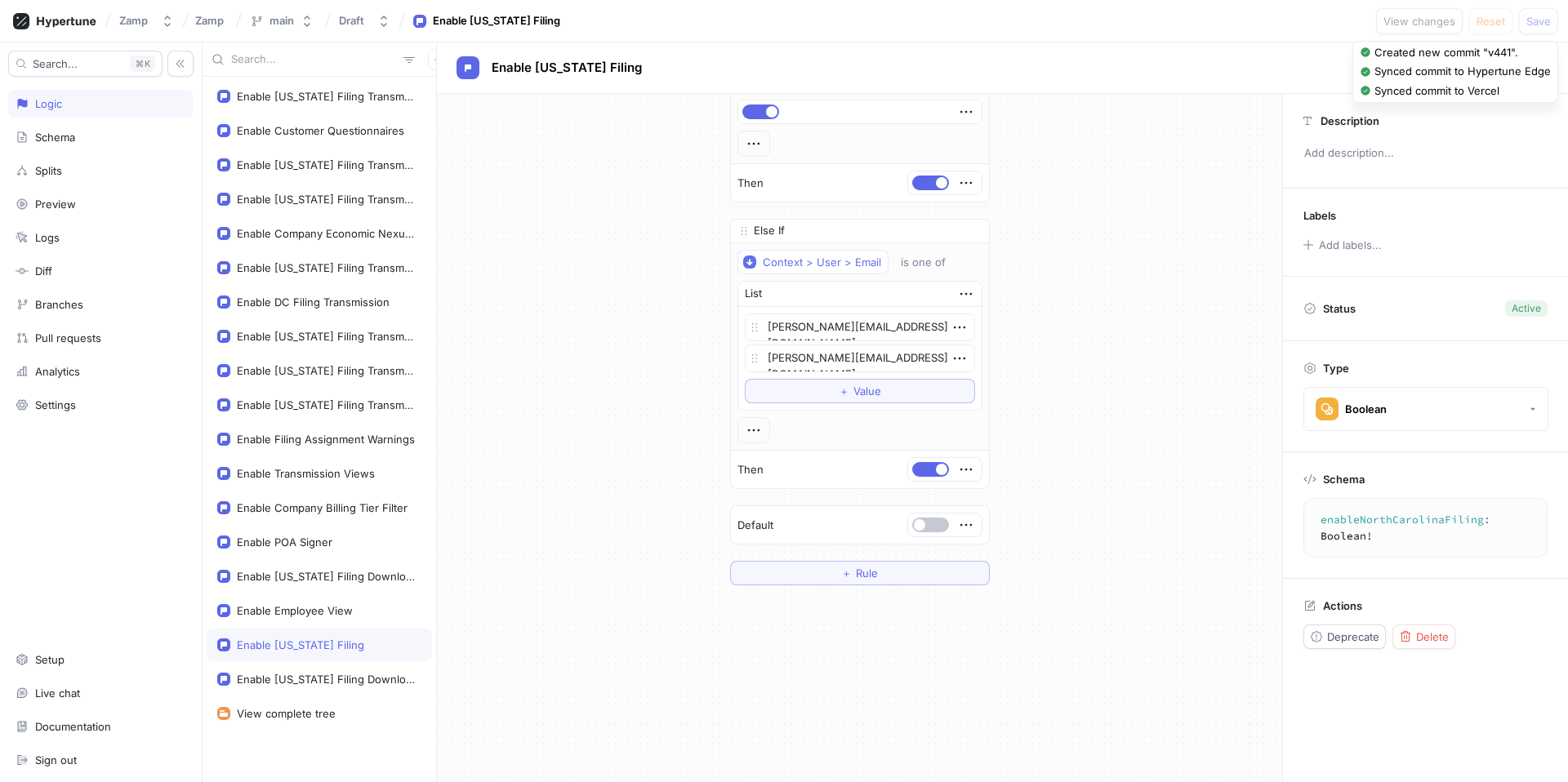
scroll to position [153, 0]
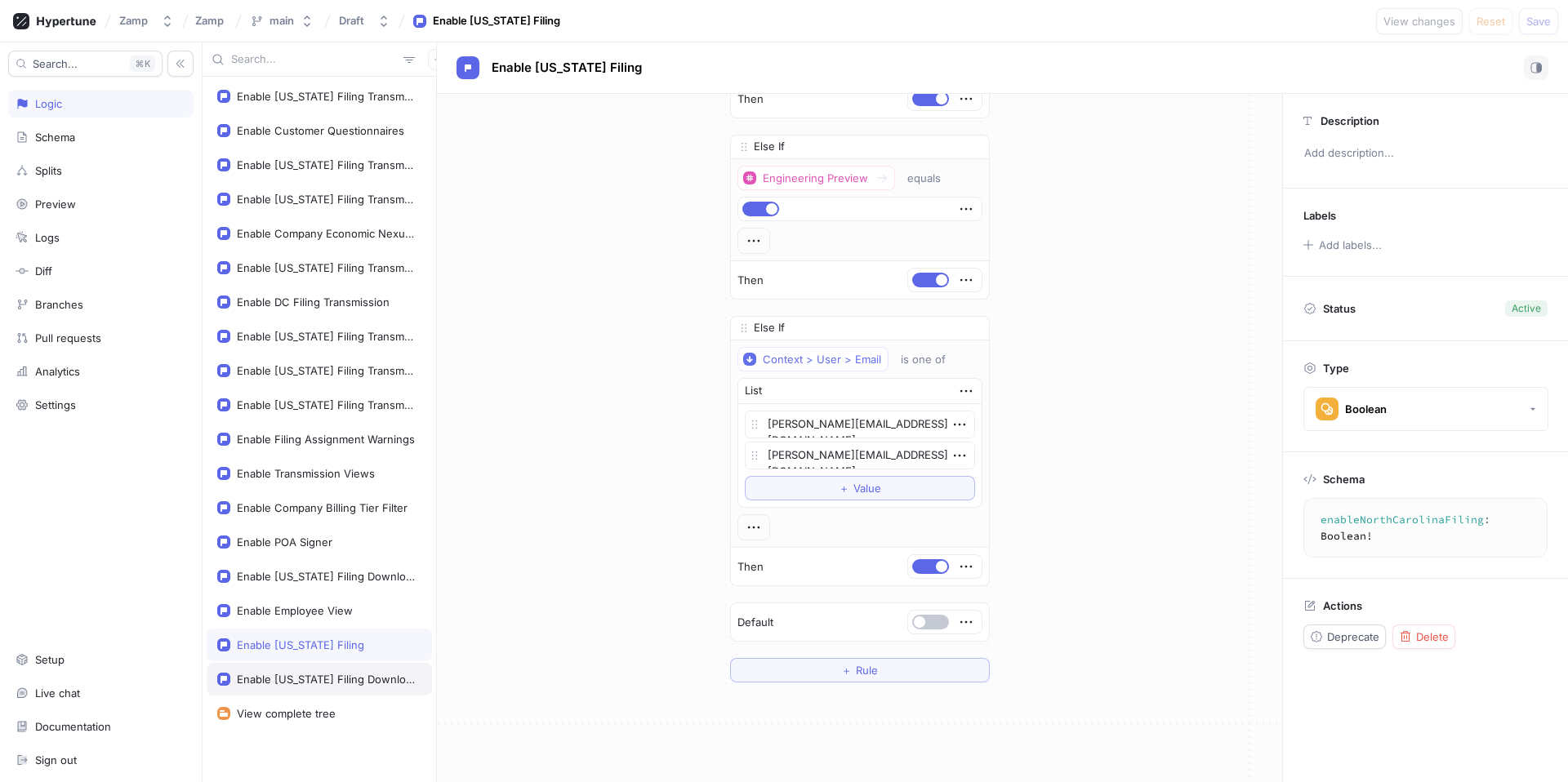
type textarea "x"
click at [335, 676] on div "Enable [US_STATE] Filing Download" at bounding box center [325, 680] width 178 height 13
type textarea "enableArizonaFilingDownload: Boolean!"
